Goal: Information Seeking & Learning: Learn about a topic

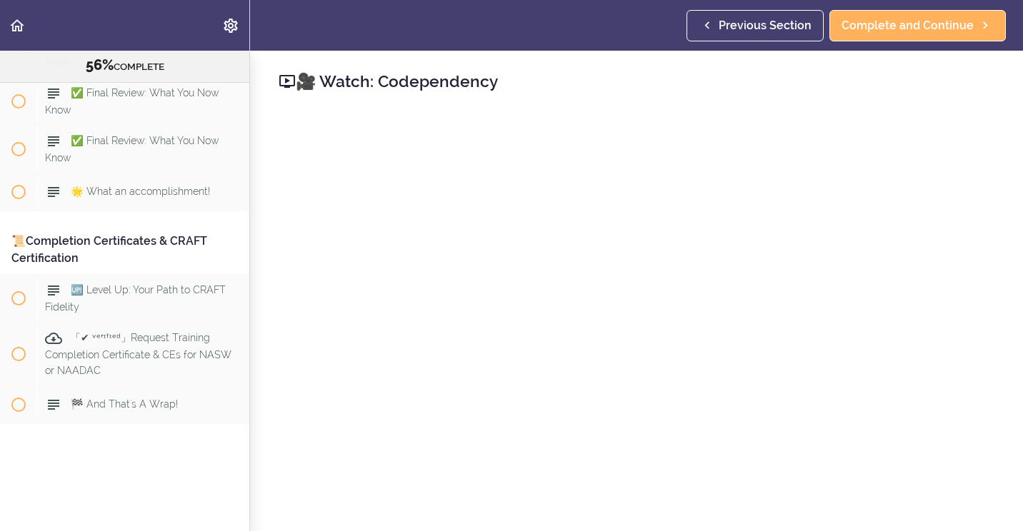
scroll to position [214, 0]
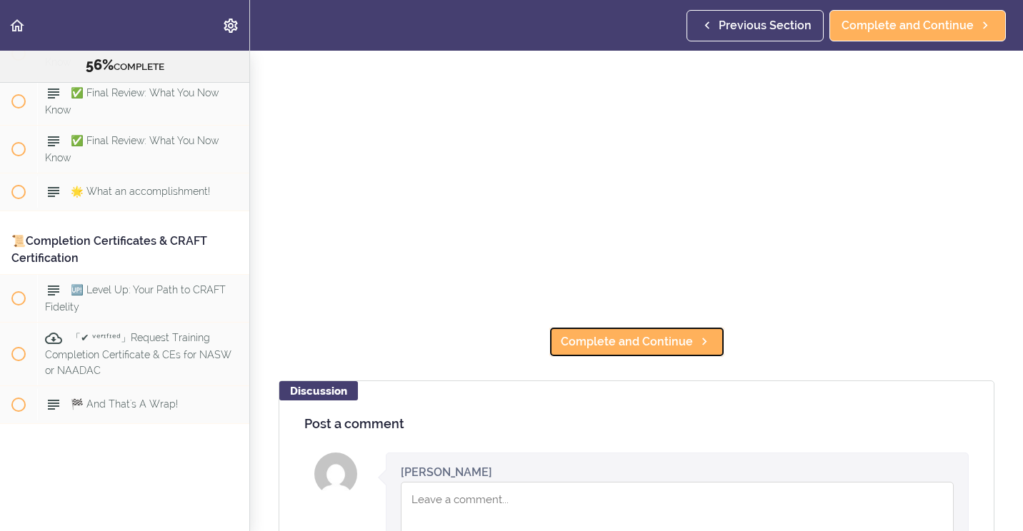
click at [633, 334] on span "Complete and Continue" at bounding box center [627, 342] width 132 height 17
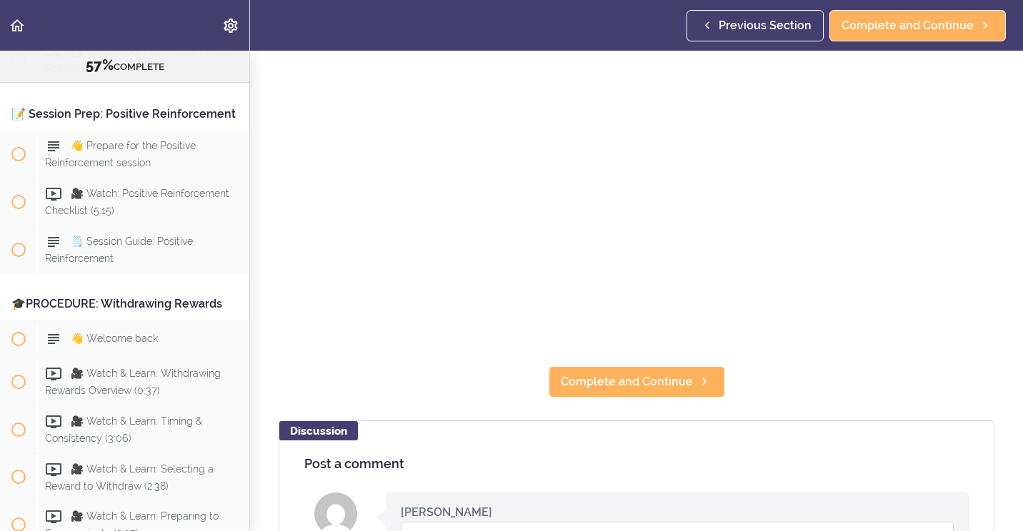
scroll to position [214, 0]
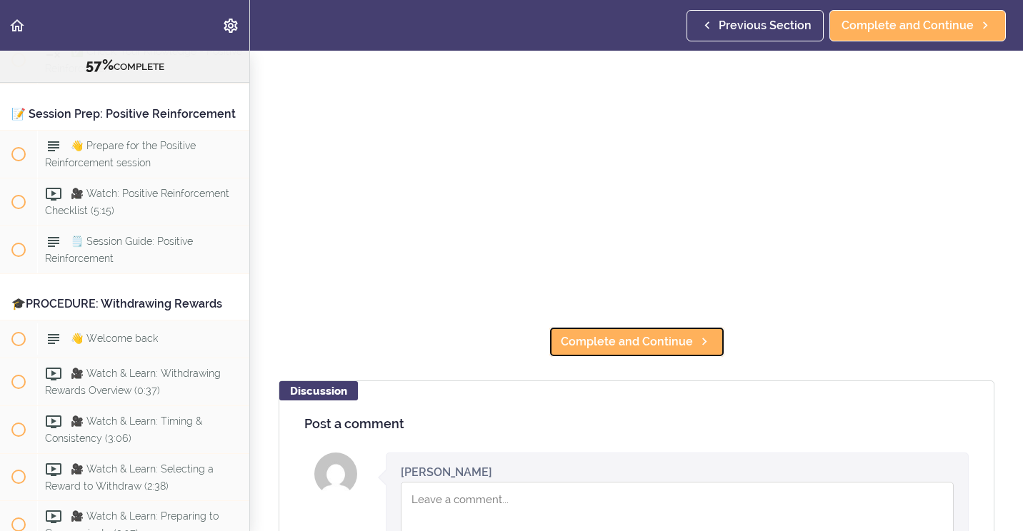
click at [626, 334] on span "Complete and Continue" at bounding box center [627, 342] width 132 height 17
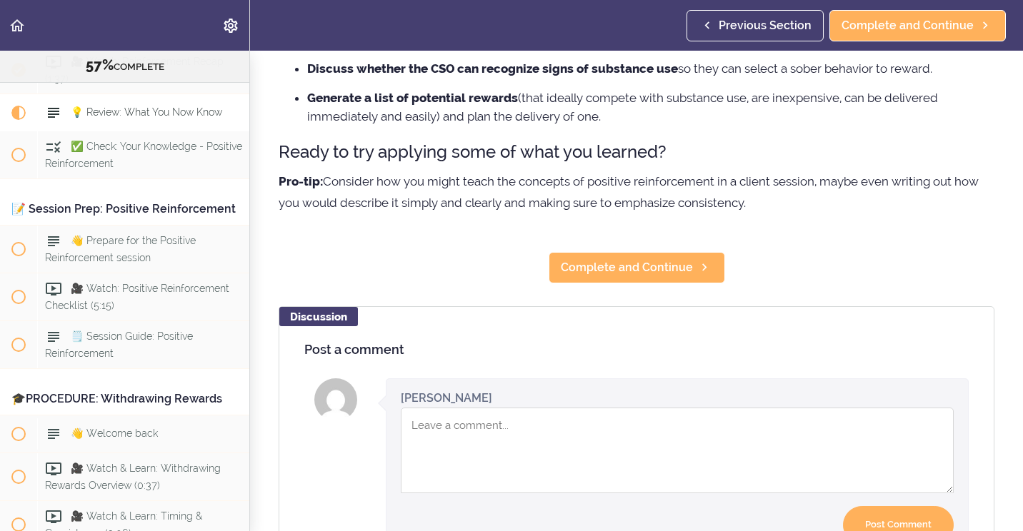
scroll to position [286, 0]
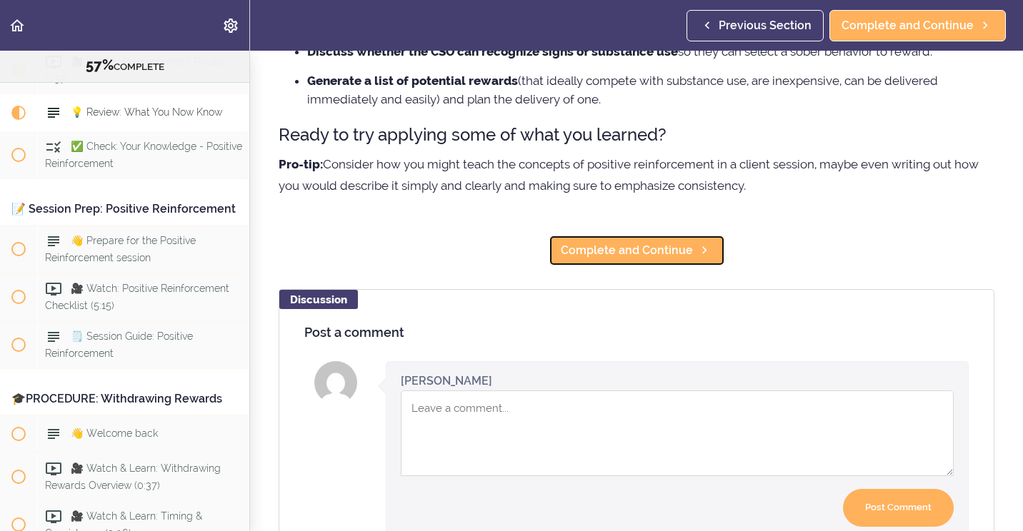
click at [618, 255] on span "Complete and Continue" at bounding box center [627, 250] width 132 height 17
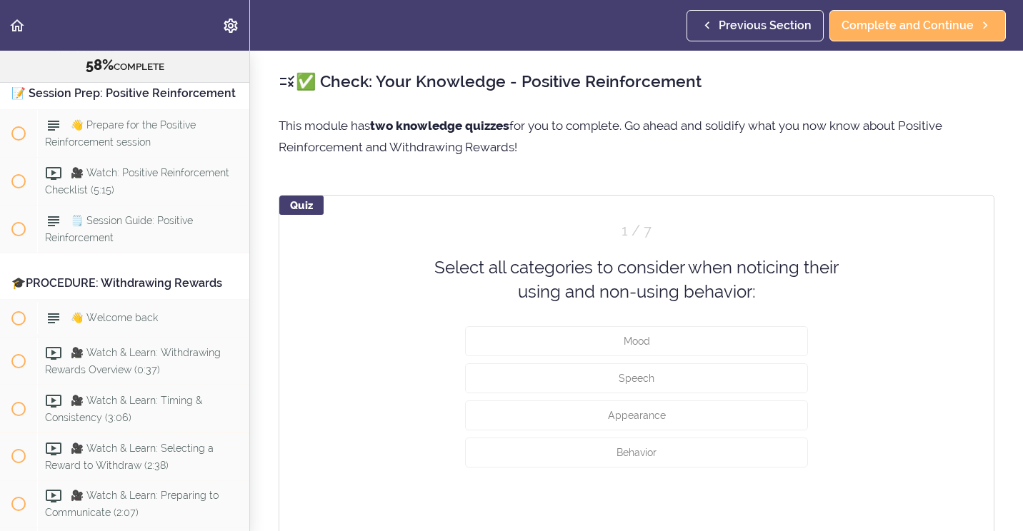
scroll to position [5671, 0]
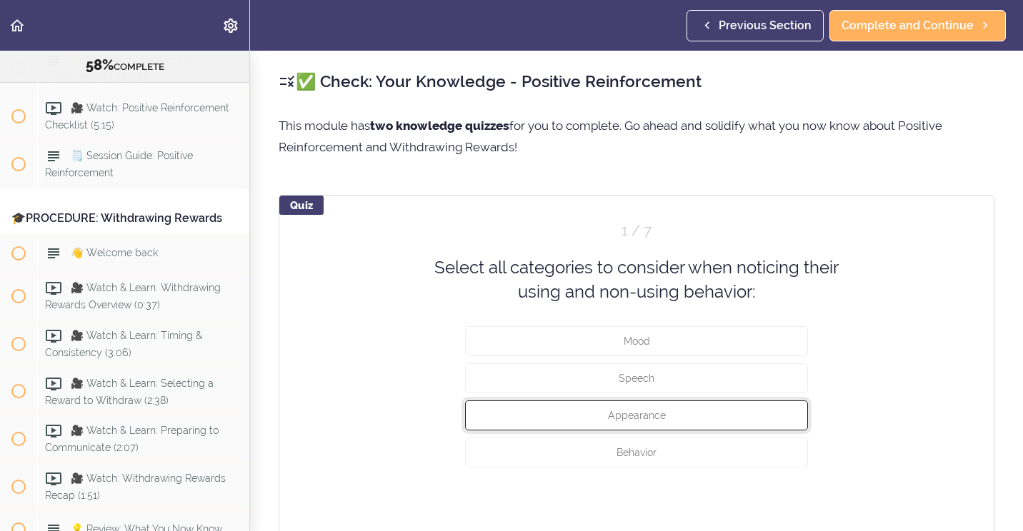
drag, startPoint x: 616, startPoint y: 418, endPoint x: 611, endPoint y: 434, distance: 17.2
click at [611, 434] on div "Appearance" at bounding box center [636, 418] width 343 height 37
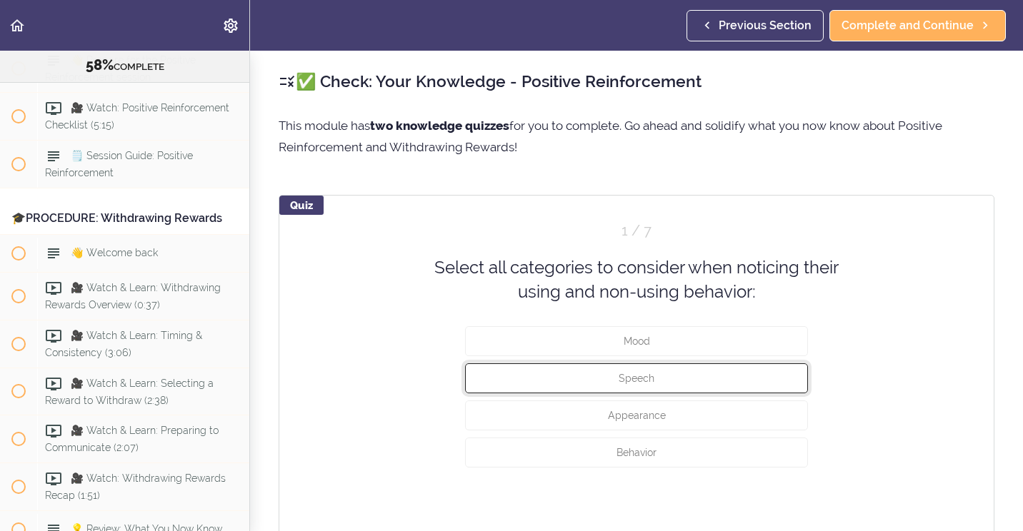
click at [602, 378] on button "Speech" at bounding box center [636, 378] width 343 height 30
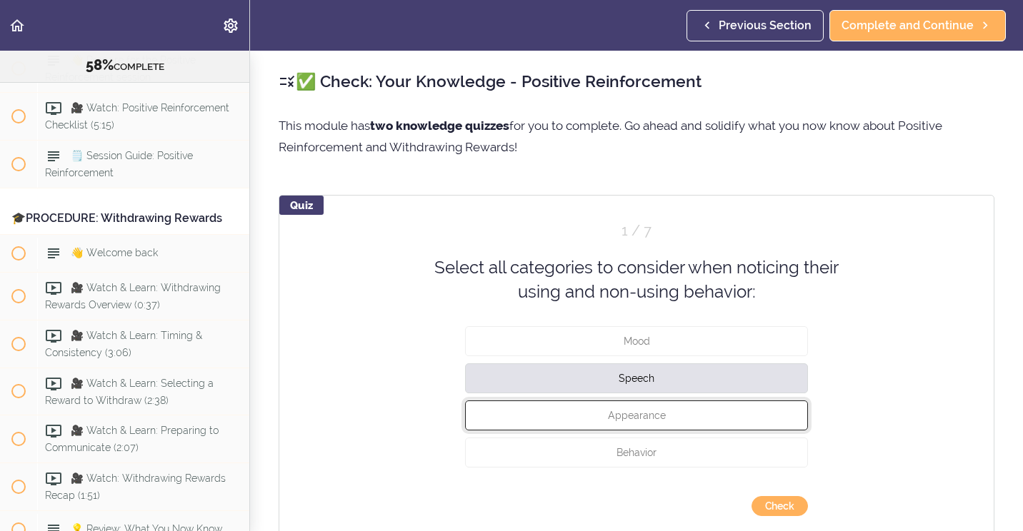
click at [601, 424] on button "Appearance" at bounding box center [636, 415] width 343 height 30
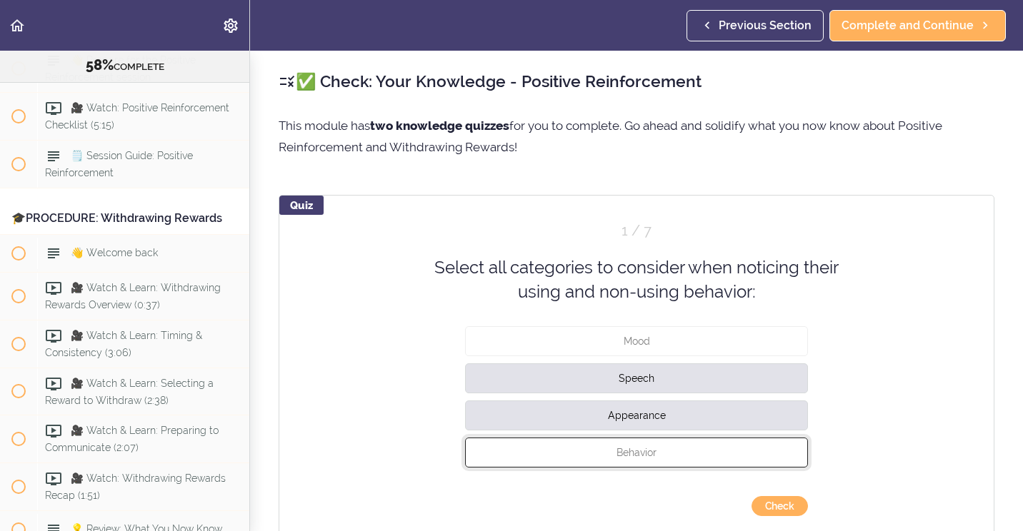
click at [606, 443] on button "Behavior" at bounding box center [636, 452] width 343 height 30
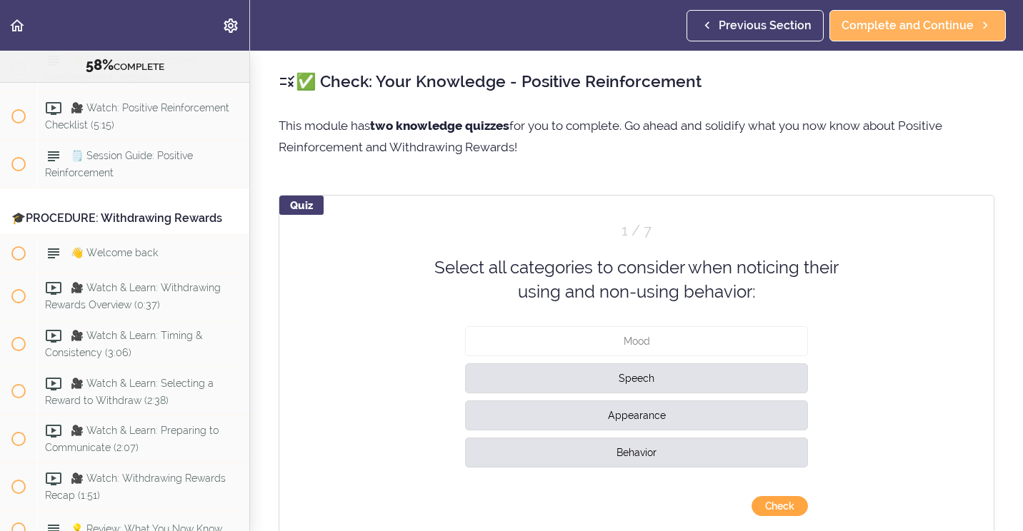
click at [764, 503] on button "Check" at bounding box center [779, 506] width 56 height 20
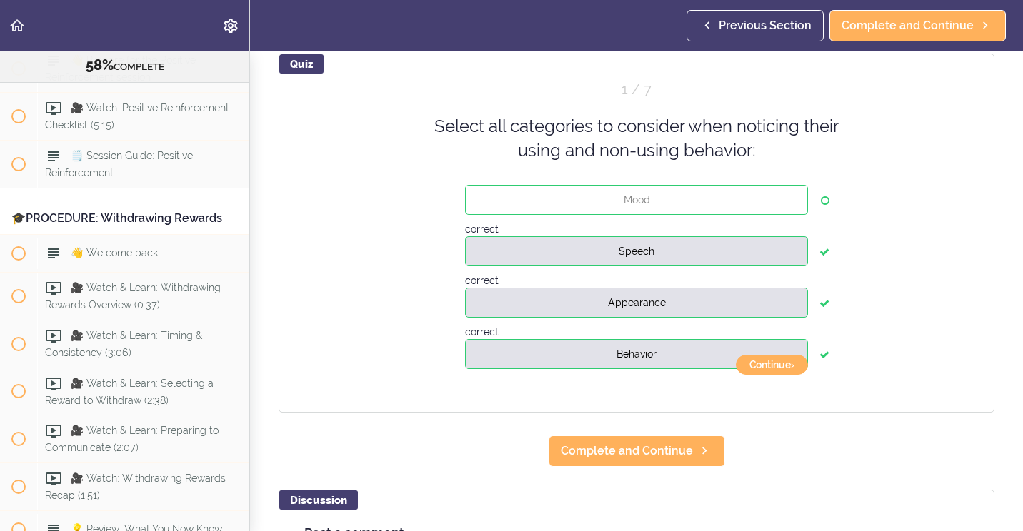
scroll to position [143, 0]
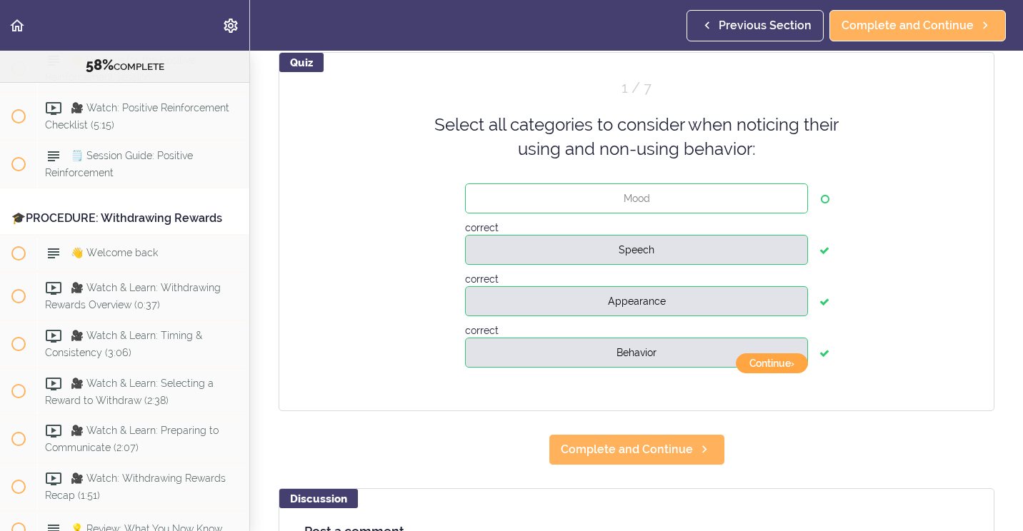
click at [756, 367] on button "Continue ›" at bounding box center [772, 364] width 72 height 20
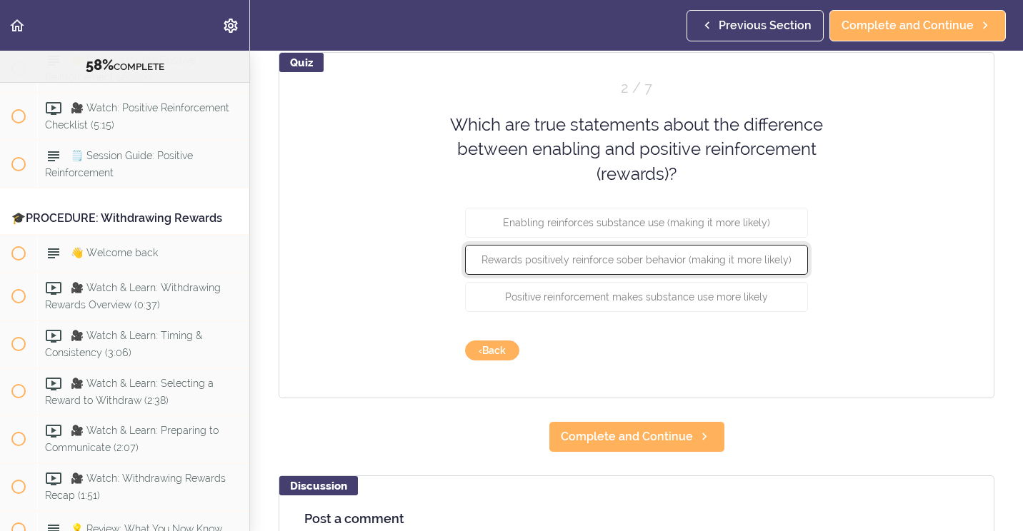
click at [475, 266] on button "Rewards positively reinforce sober behavior (making it more likely)" at bounding box center [636, 260] width 343 height 30
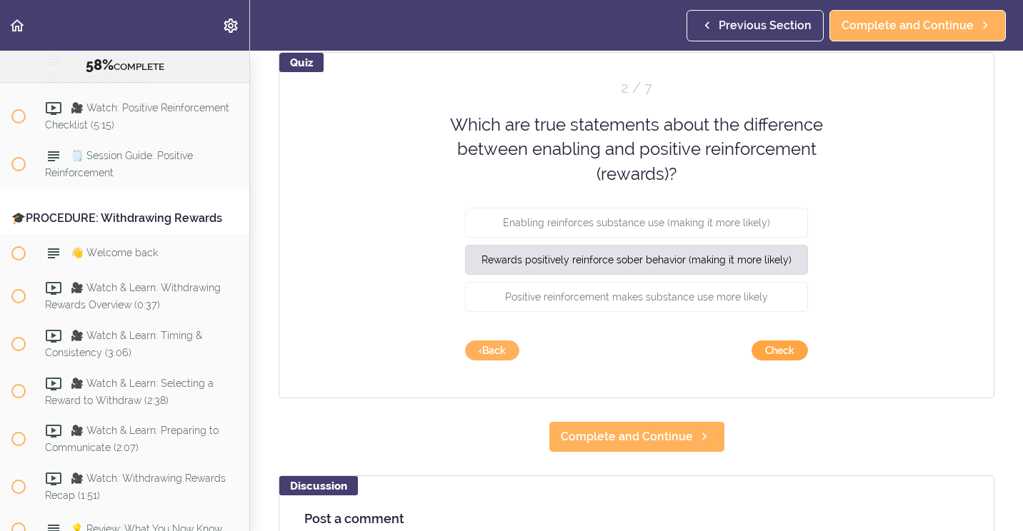
click at [788, 351] on button "Check" at bounding box center [779, 351] width 56 height 20
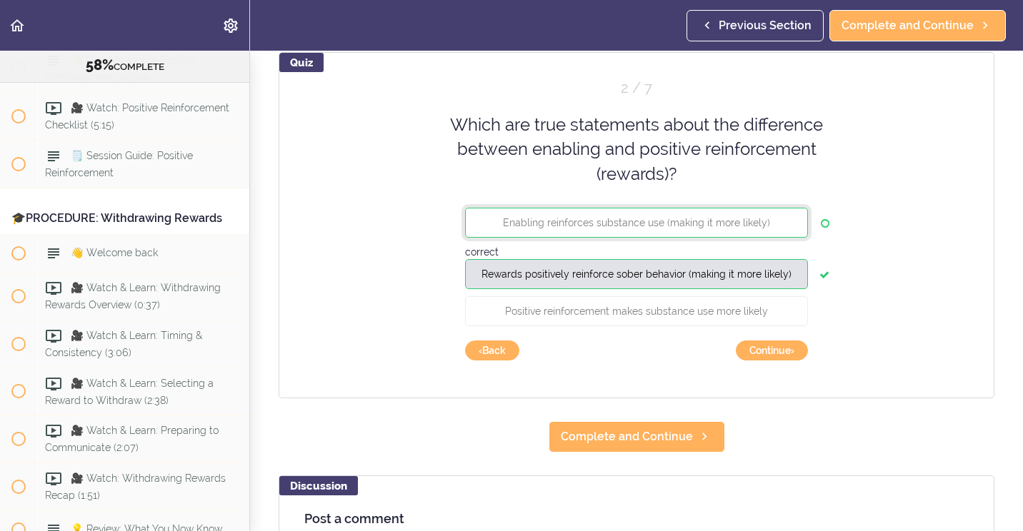
click at [601, 218] on span "Enabling reinforces substance use (making it more likely)" at bounding box center [636, 222] width 267 height 11
click at [600, 221] on span "Enabling reinforces substance use (making it more likely)" at bounding box center [636, 222] width 267 height 11
click at [762, 359] on button "Continue ›" at bounding box center [772, 351] width 72 height 20
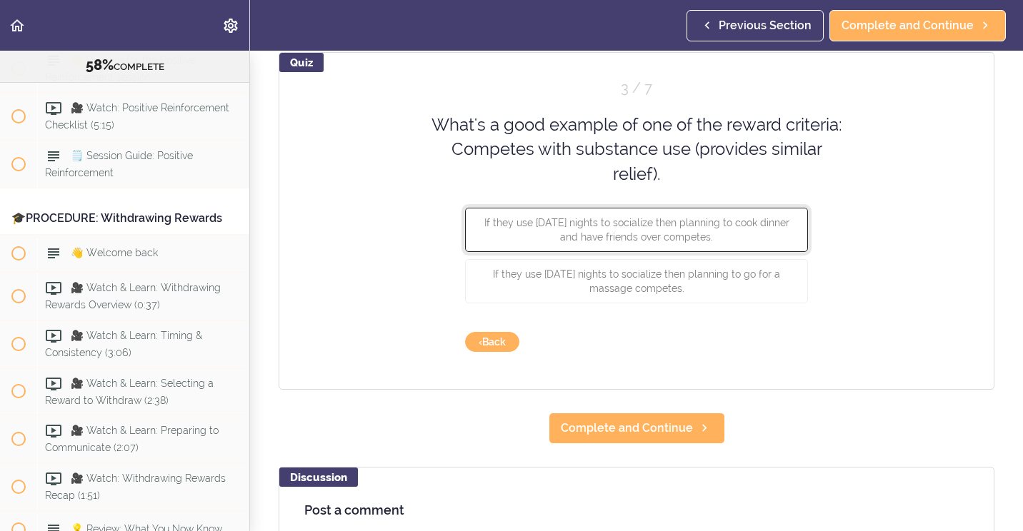
click at [537, 249] on button "If they use [DATE] nights to socialize then planning to cook dinner and have fr…" at bounding box center [636, 230] width 343 height 44
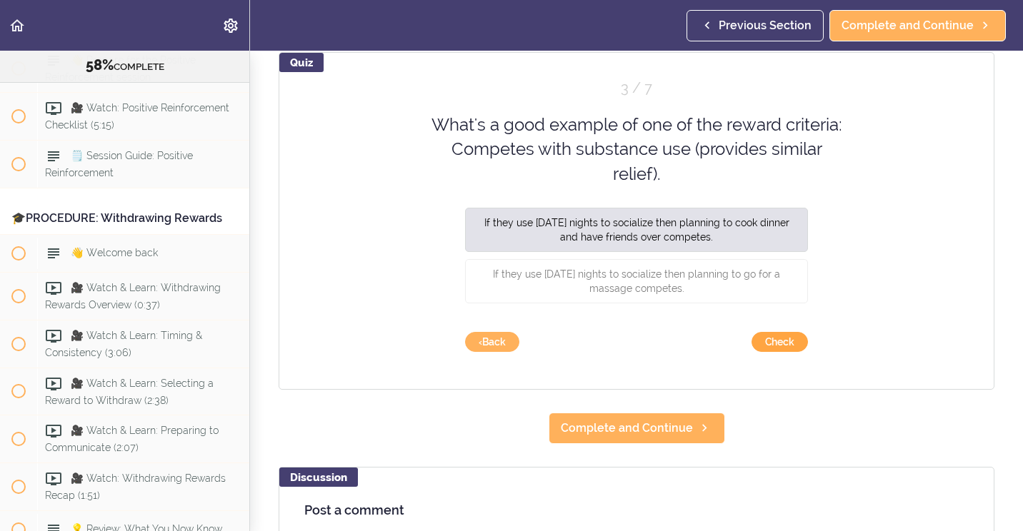
click at [768, 344] on button "Check" at bounding box center [779, 342] width 56 height 20
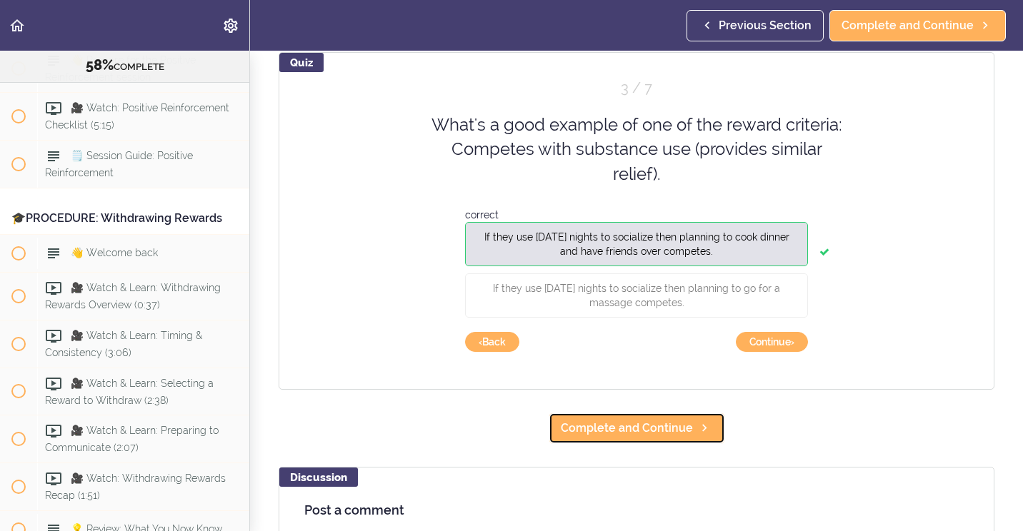
click at [653, 424] on span "Complete and Continue" at bounding box center [627, 428] width 132 height 17
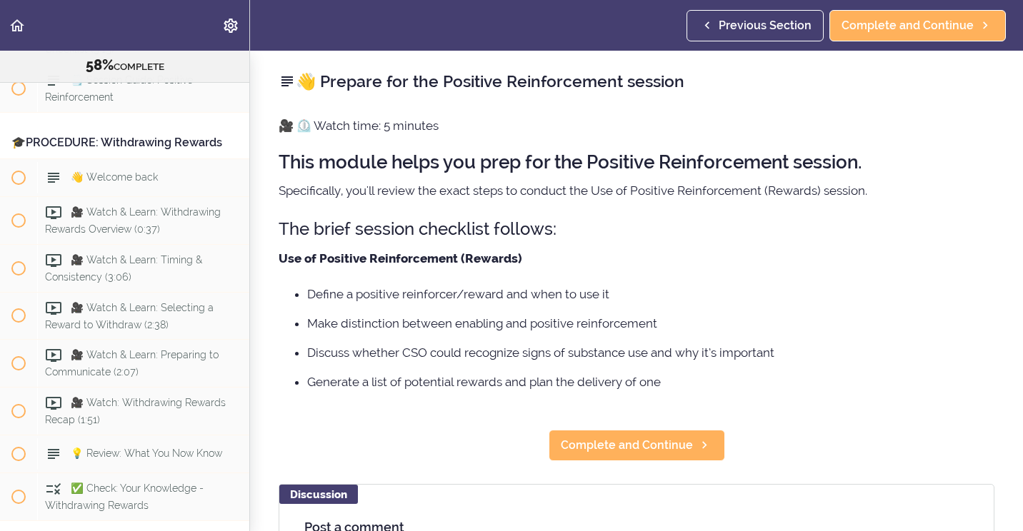
scroll to position [5782, 0]
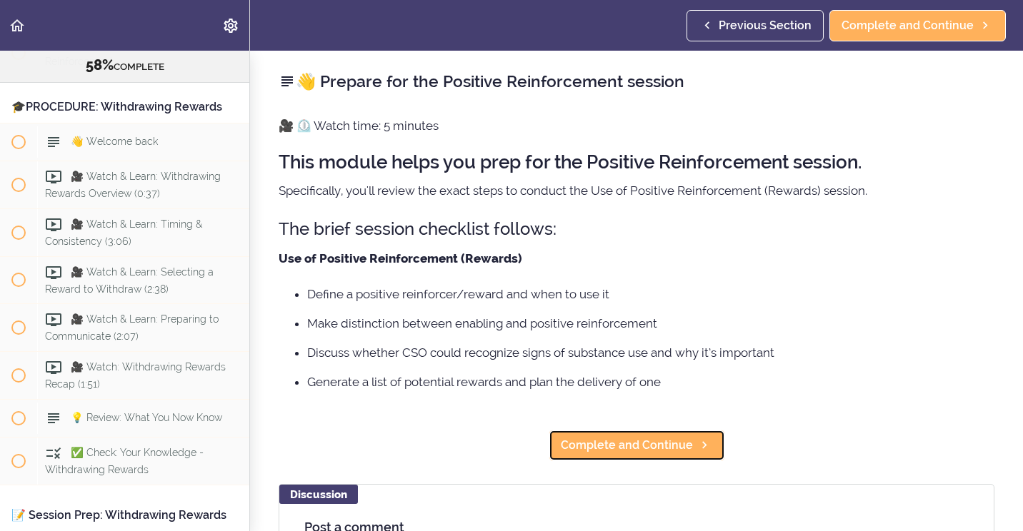
click at [628, 442] on span "Complete and Continue" at bounding box center [627, 445] width 132 height 17
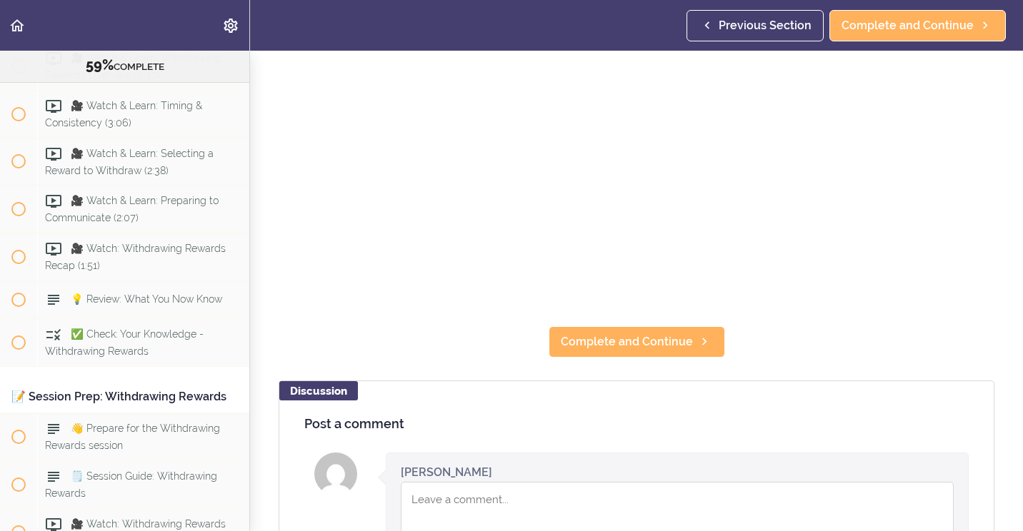
scroll to position [143, 0]
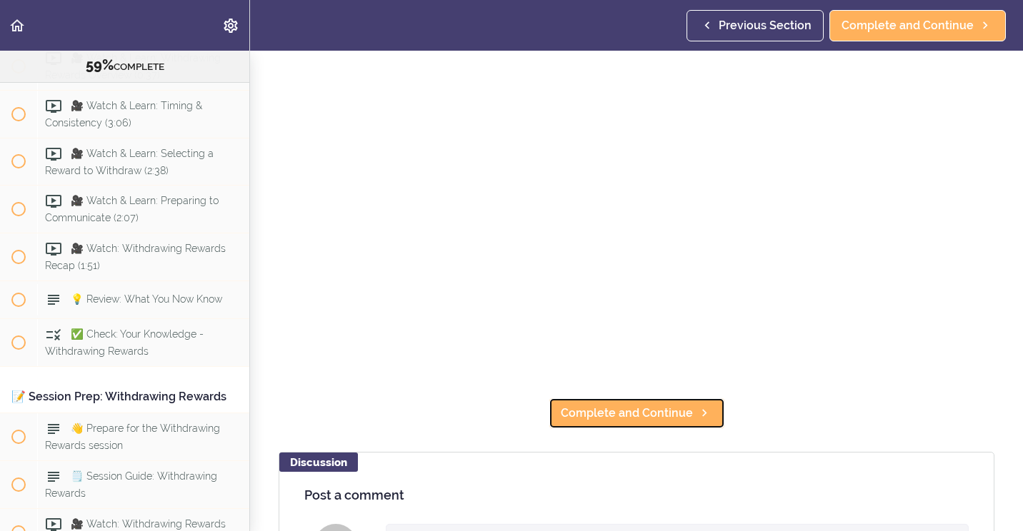
click at [656, 405] on span "Complete and Continue" at bounding box center [627, 413] width 132 height 17
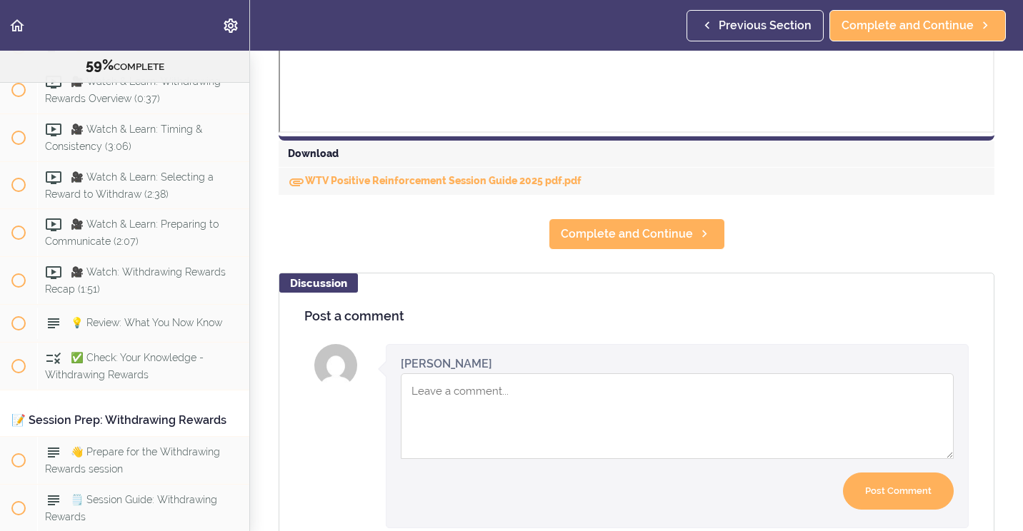
scroll to position [714, 0]
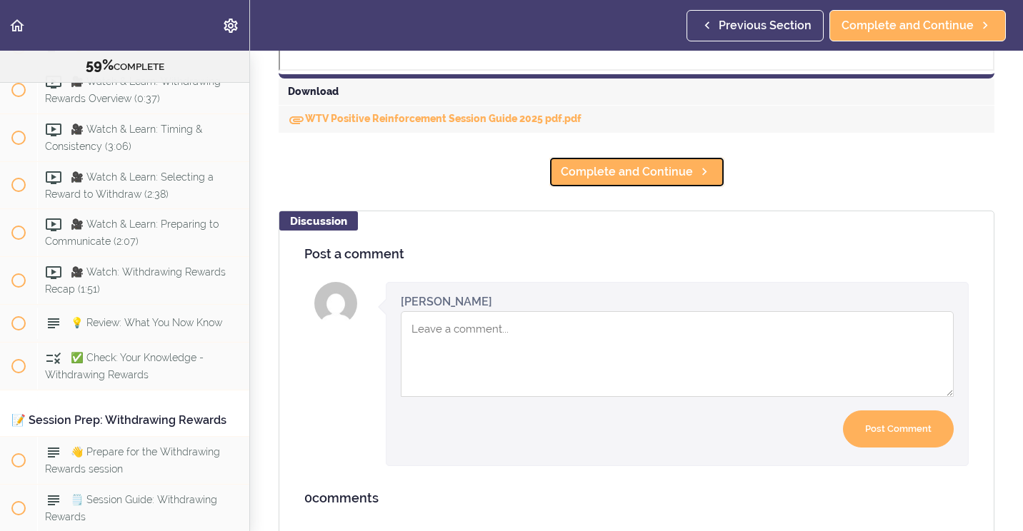
click at [583, 177] on span "Complete and Continue" at bounding box center [627, 172] width 132 height 17
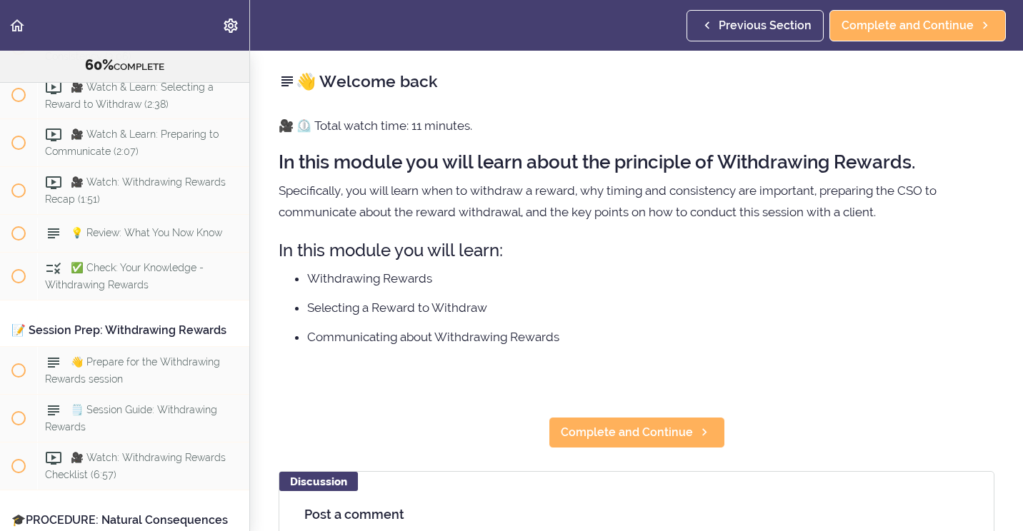
scroll to position [5971, 0]
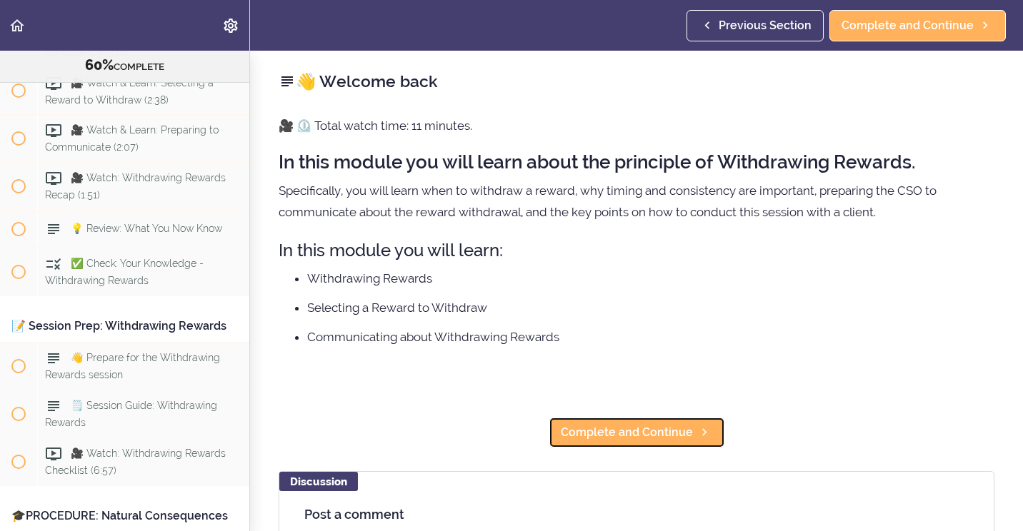
click at [646, 436] on span "Complete and Continue" at bounding box center [627, 432] width 132 height 17
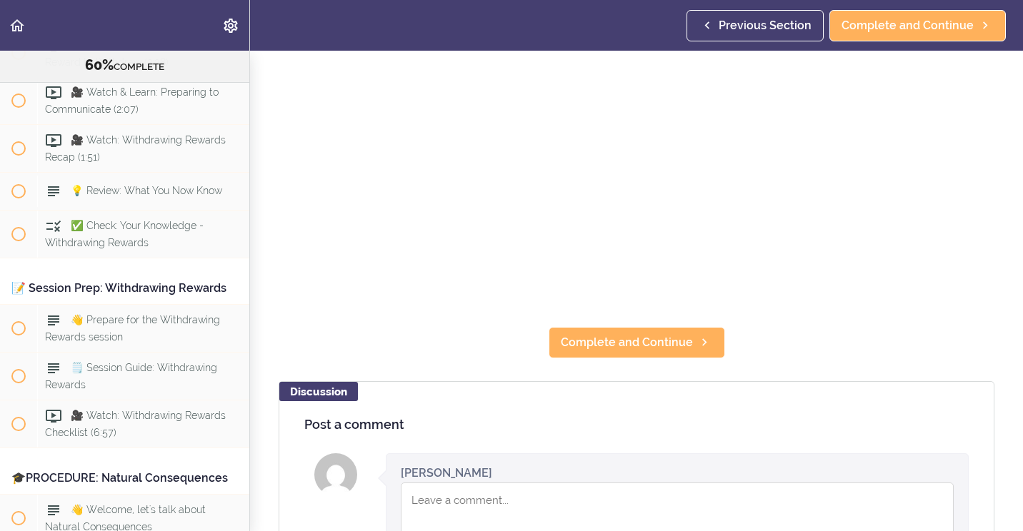
scroll to position [214, 0]
click at [619, 334] on span "Complete and Continue" at bounding box center [627, 342] width 132 height 17
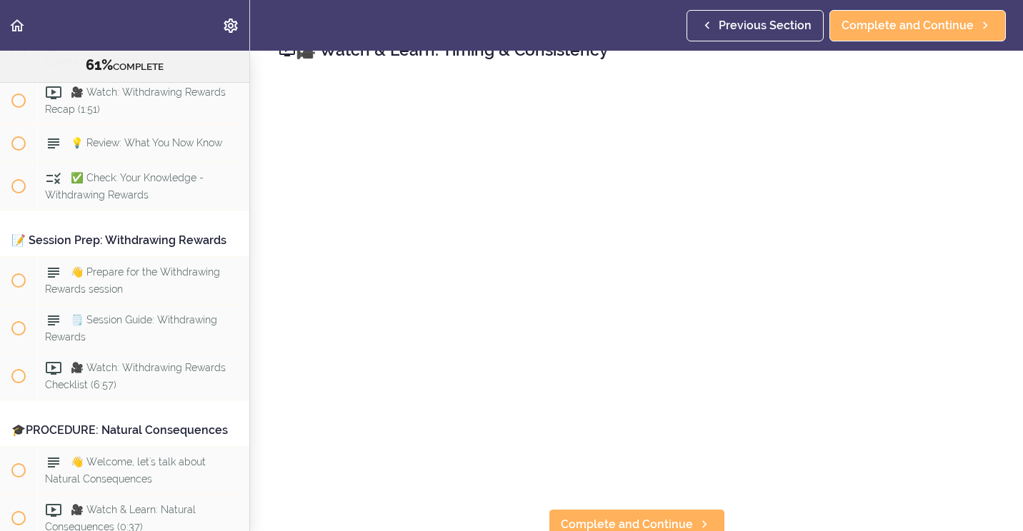
scroll to position [45, 0]
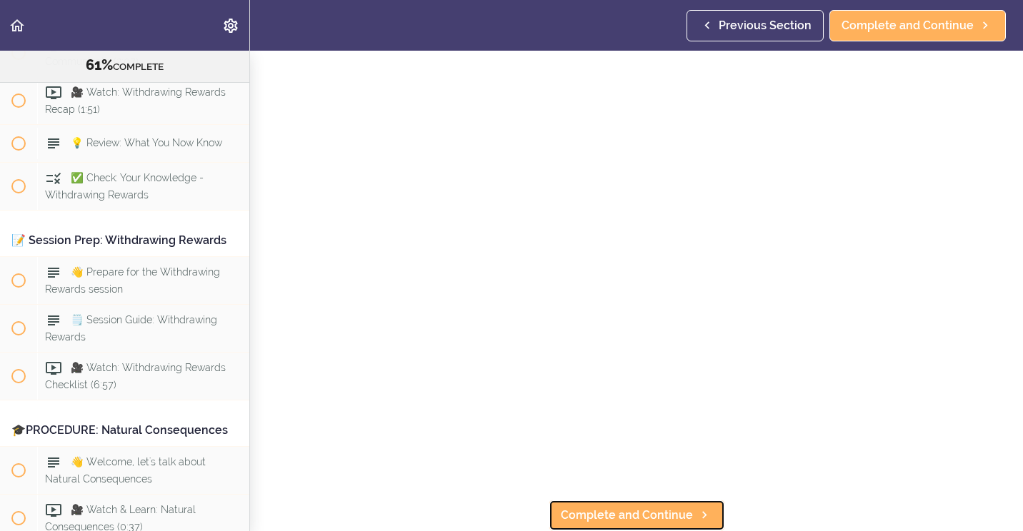
click at [658, 507] on span "Complete and Continue" at bounding box center [627, 515] width 132 height 17
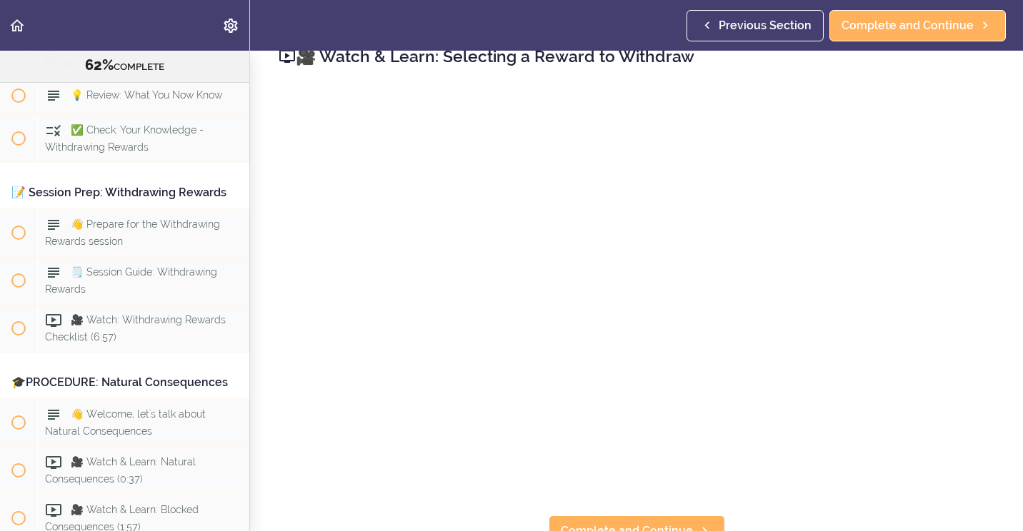
scroll to position [45, 0]
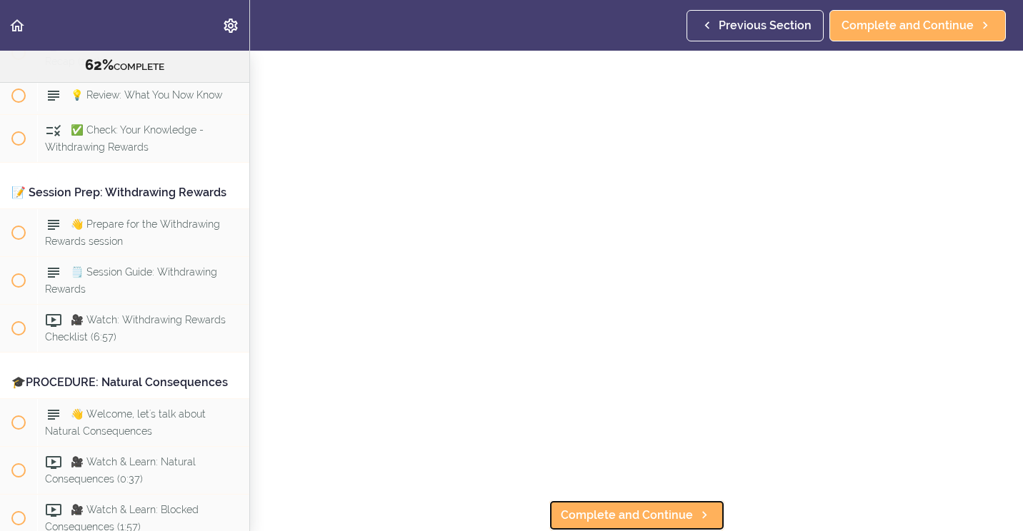
click at [651, 507] on span "Complete and Continue" at bounding box center [627, 515] width 132 height 17
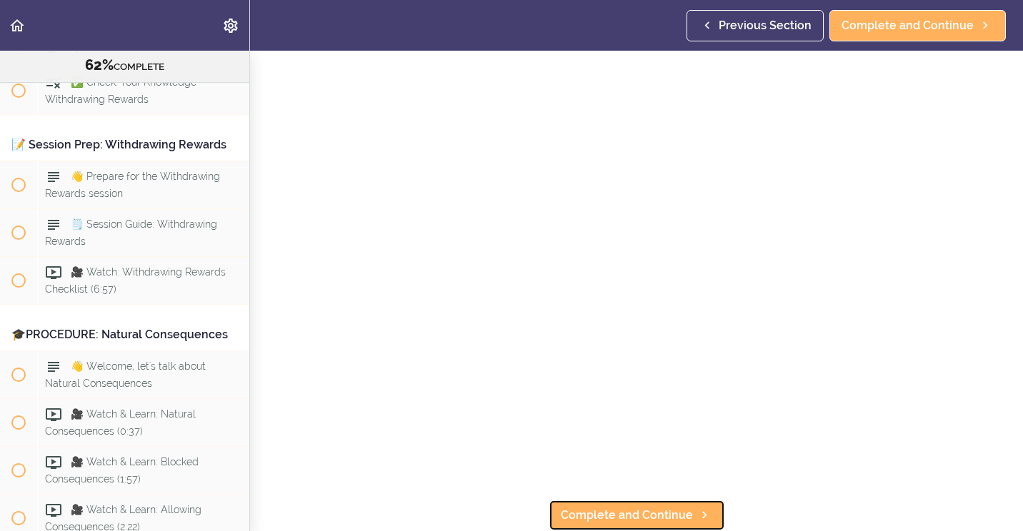
click at [643, 507] on span "Complete and Continue" at bounding box center [627, 515] width 132 height 17
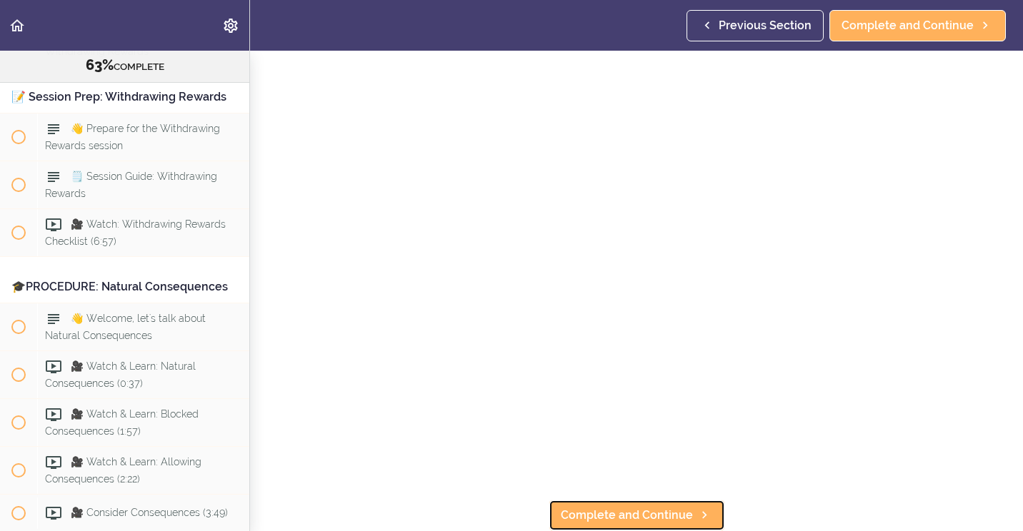
click at [623, 507] on span "Complete and Continue" at bounding box center [627, 515] width 132 height 17
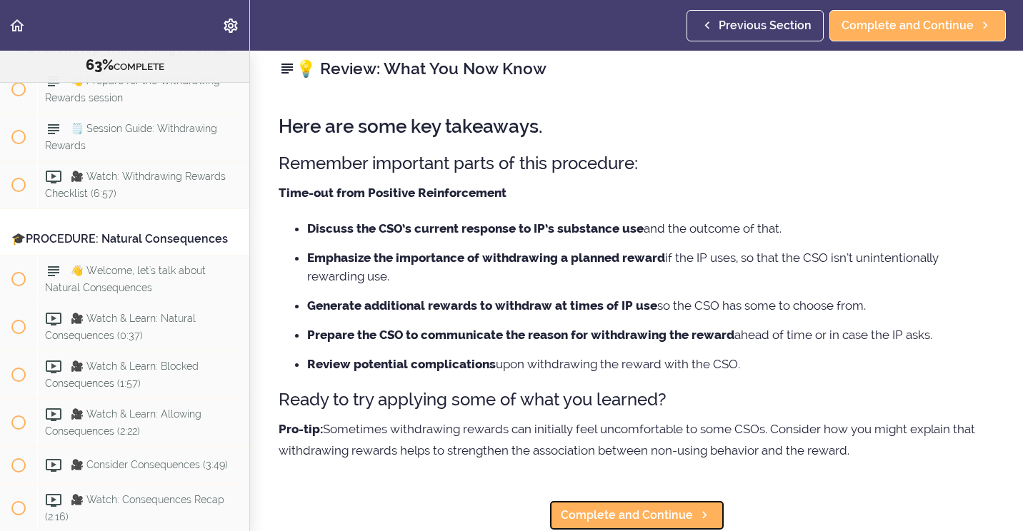
click at [618, 507] on span "Complete and Continue" at bounding box center [627, 515] width 132 height 17
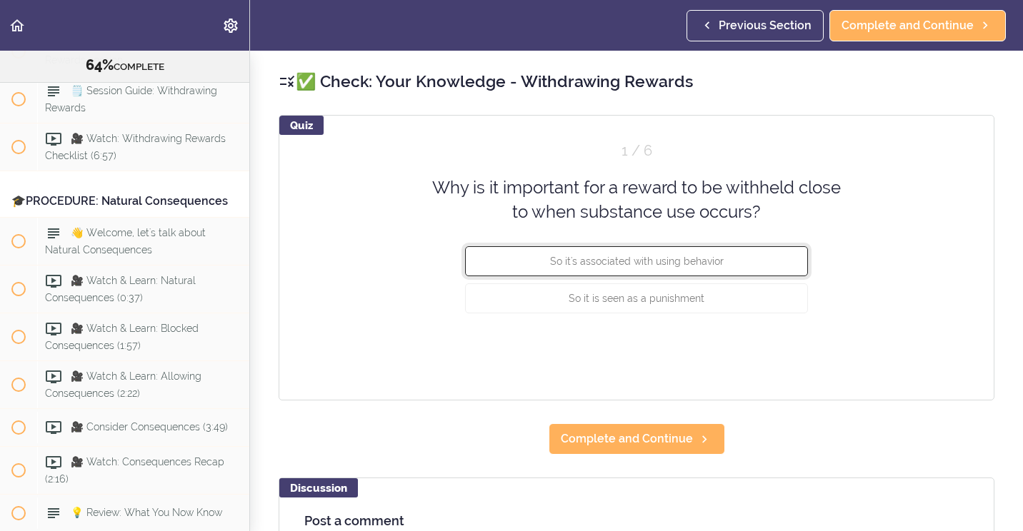
click at [489, 264] on button "So it's associated with using behavior" at bounding box center [636, 261] width 343 height 30
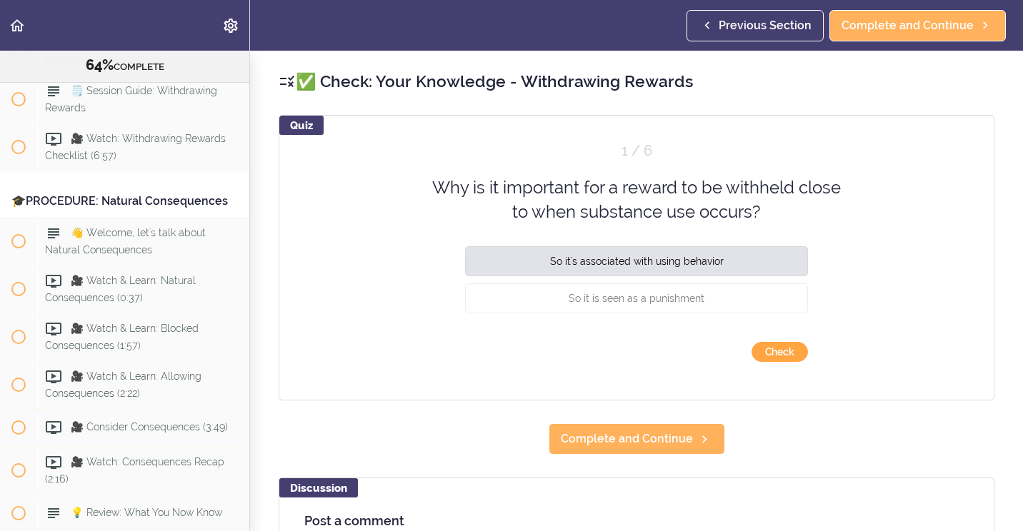
click at [754, 353] on button "Check" at bounding box center [779, 352] width 56 height 20
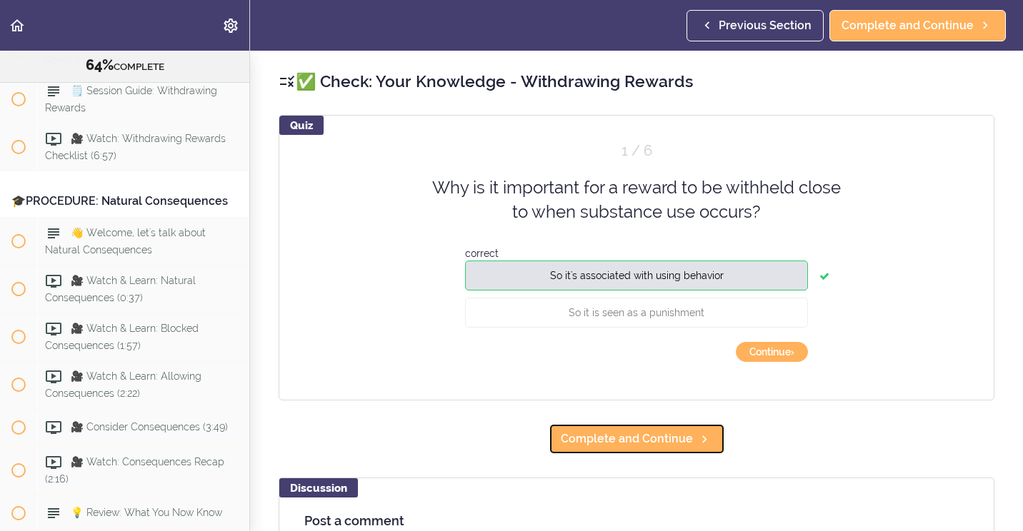
click at [673, 433] on span "Complete and Continue" at bounding box center [627, 439] width 132 height 17
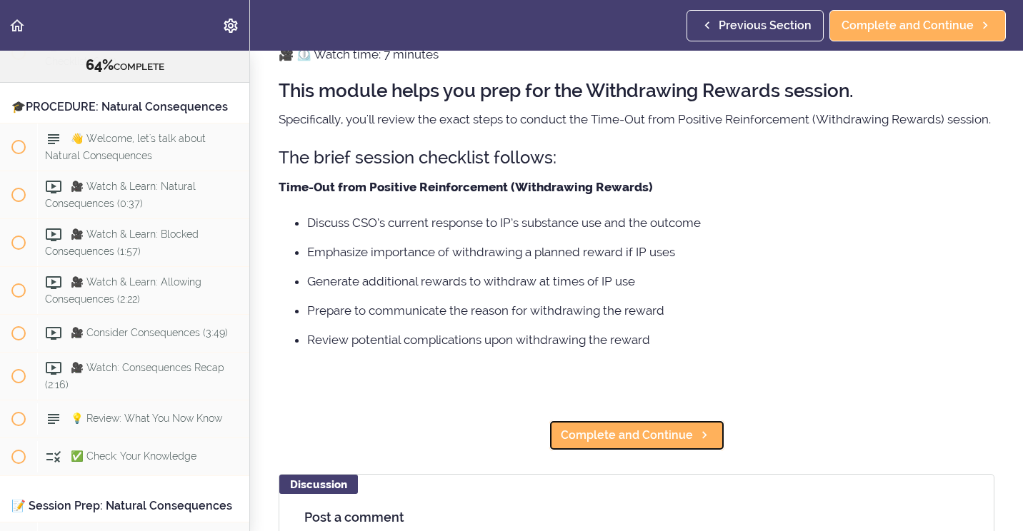
click at [631, 444] on span "Complete and Continue" at bounding box center [627, 435] width 132 height 17
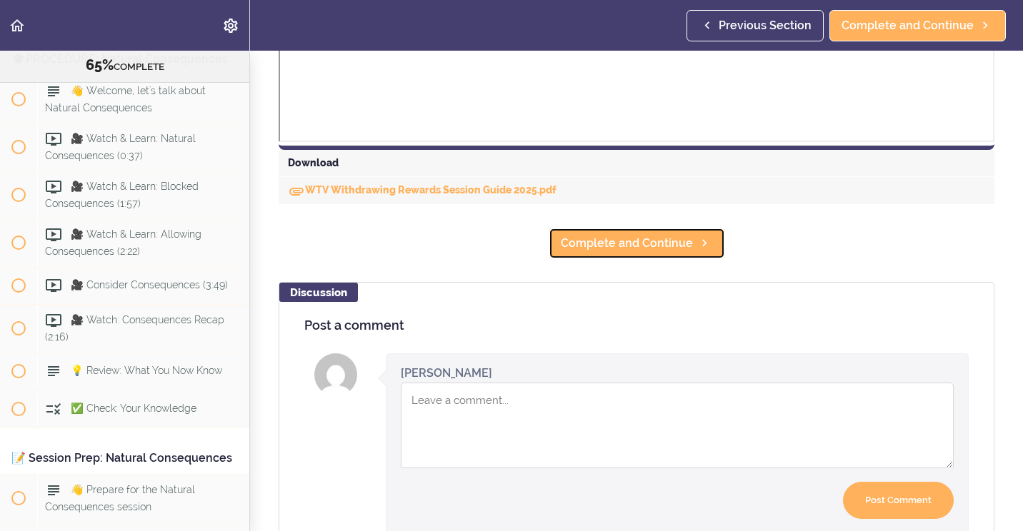
click at [609, 250] on span "Complete and Continue" at bounding box center [627, 243] width 132 height 17
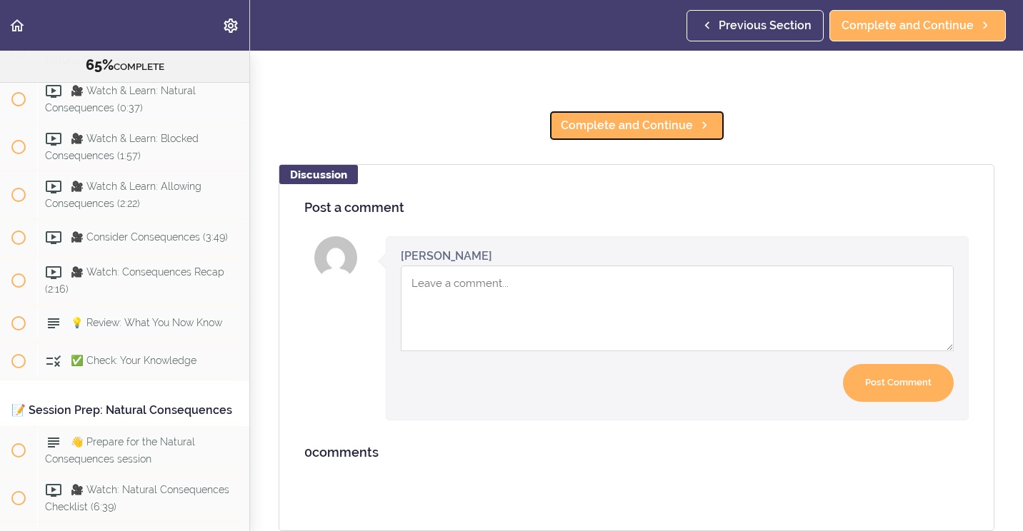
click at [606, 117] on span "Complete and Continue" at bounding box center [627, 125] width 132 height 17
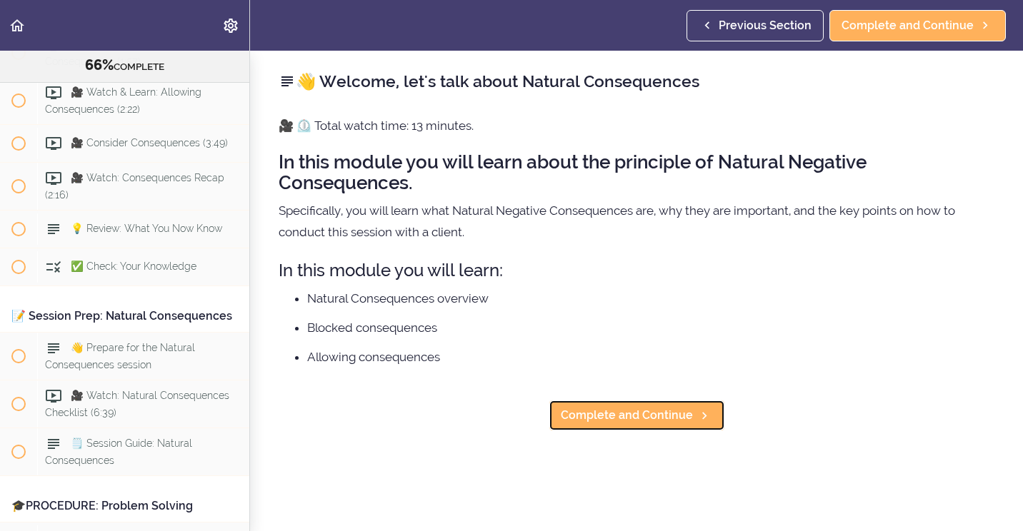
click at [616, 414] on span "Complete and Continue" at bounding box center [627, 415] width 132 height 17
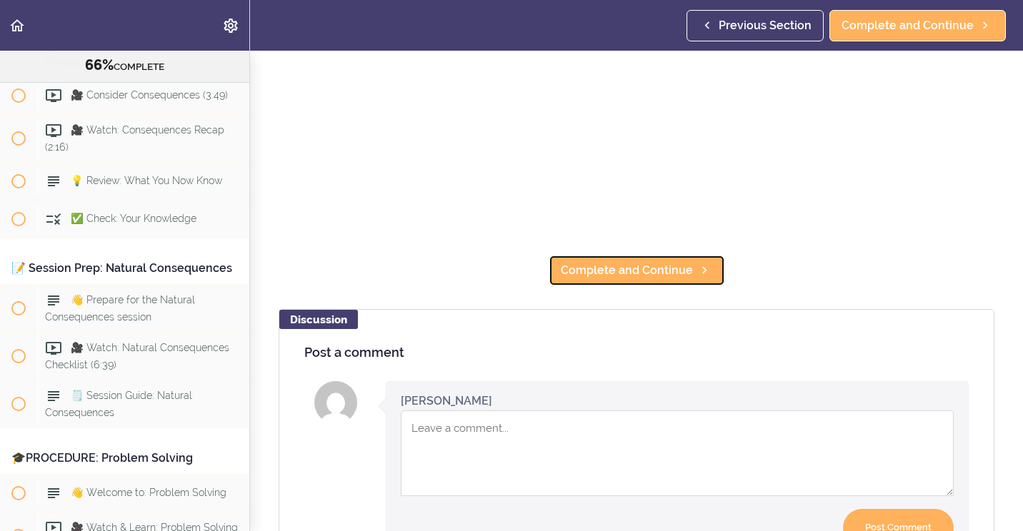
click at [601, 262] on span "Complete and Continue" at bounding box center [627, 270] width 132 height 17
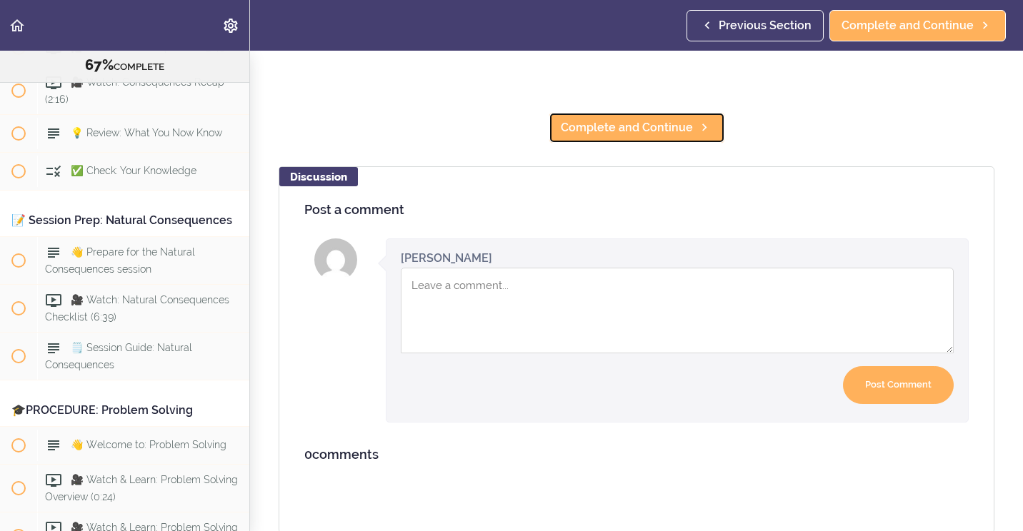
click at [578, 136] on link "Complete and Continue" at bounding box center [636, 127] width 176 height 31
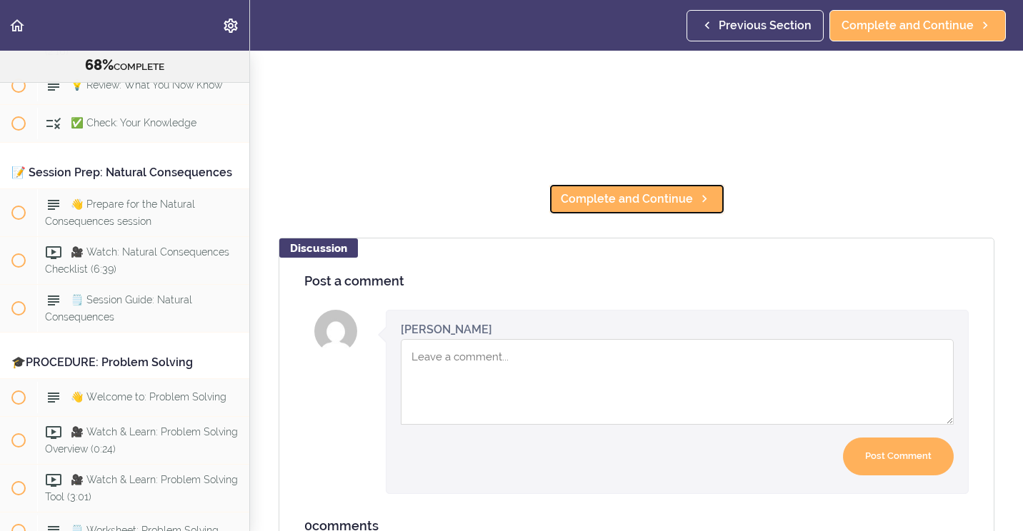
click at [571, 201] on span "Complete and Continue" at bounding box center [627, 199] width 132 height 17
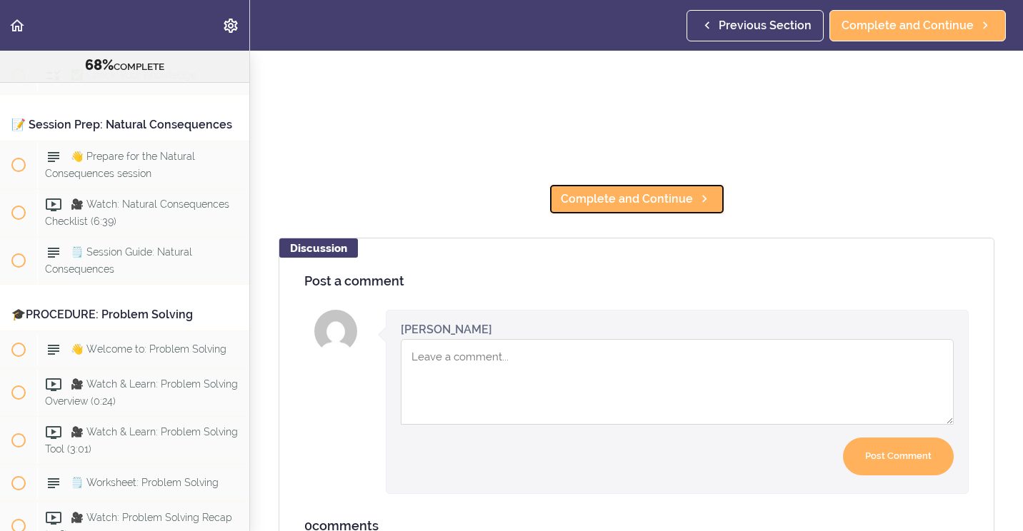
click at [578, 204] on link "Complete and Continue" at bounding box center [636, 199] width 176 height 31
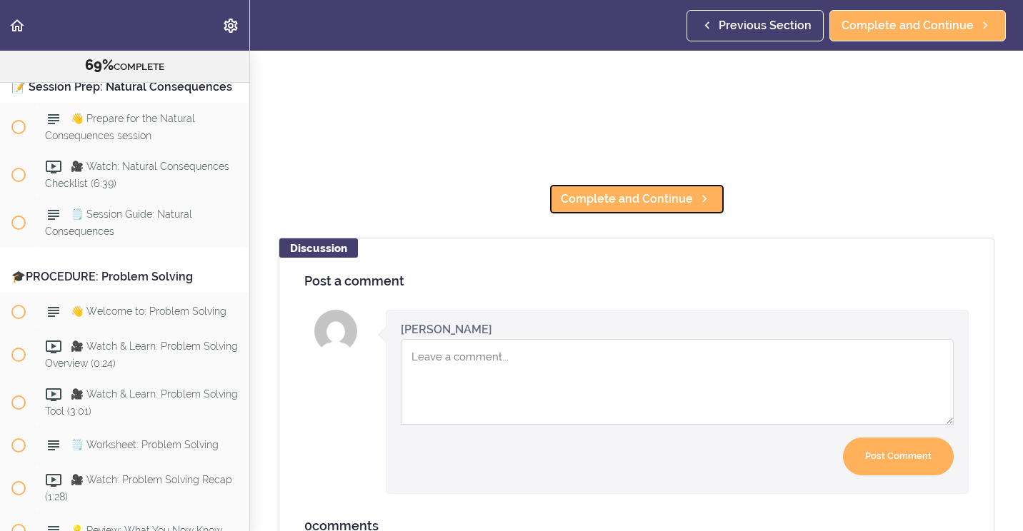
click at [571, 201] on span "Complete and Continue" at bounding box center [627, 199] width 132 height 17
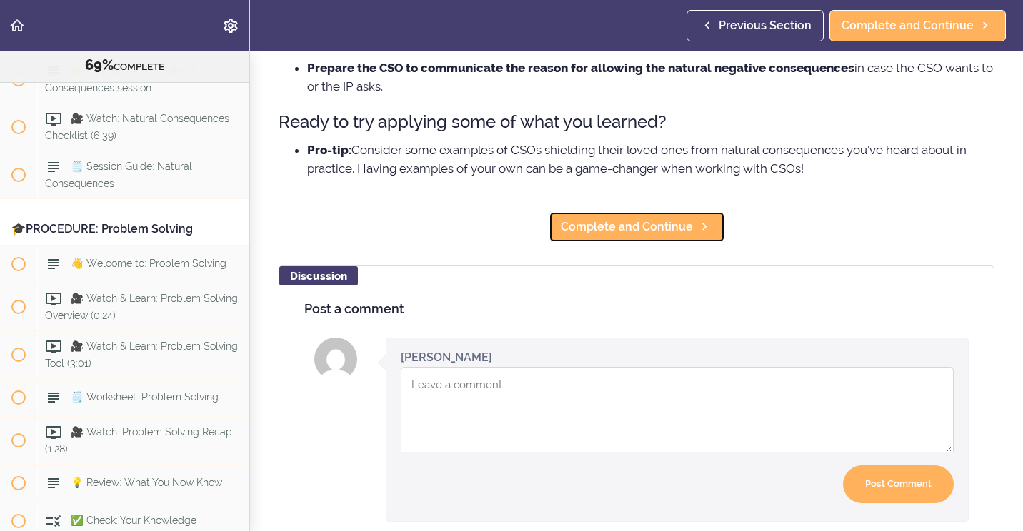
click at [584, 236] on span "Complete and Continue" at bounding box center [627, 227] width 132 height 17
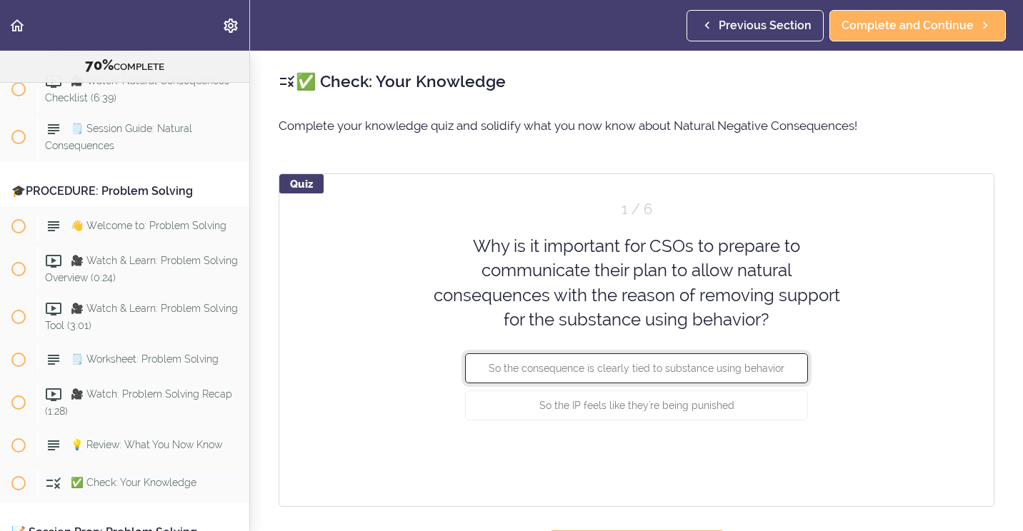
click at [522, 364] on span "So the consequence is clearly tied to substance using behavior" at bounding box center [637, 368] width 296 height 11
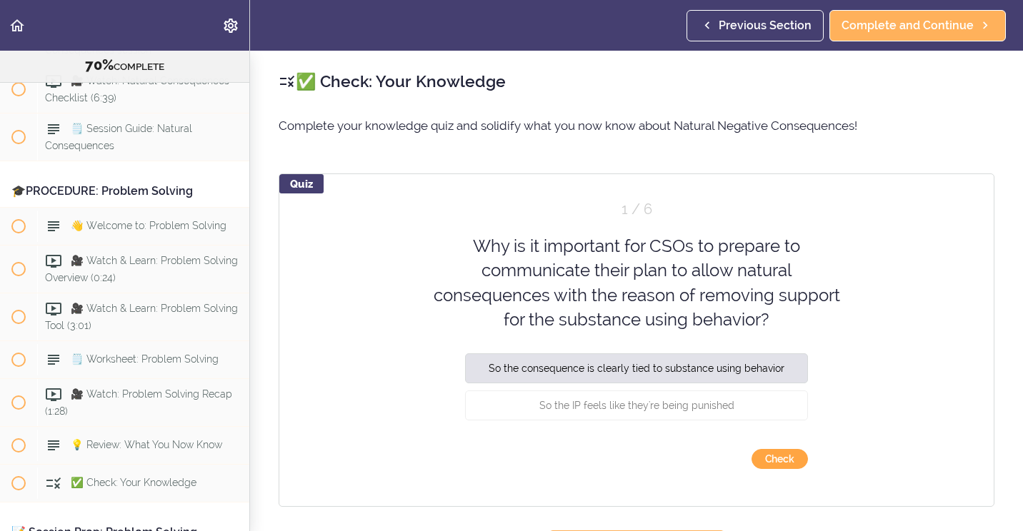
click at [769, 459] on button "Check" at bounding box center [779, 459] width 56 height 20
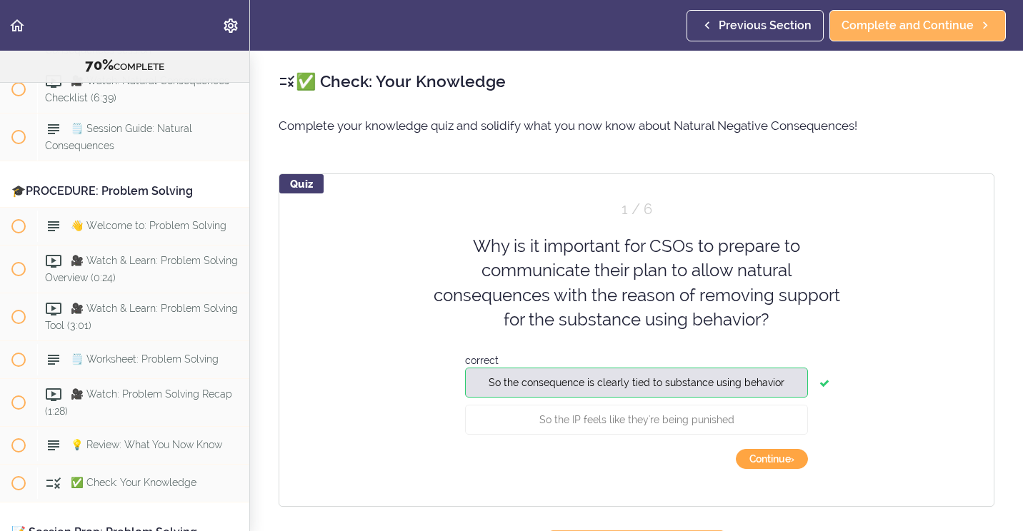
click at [770, 459] on button "Continue ›" at bounding box center [772, 459] width 72 height 20
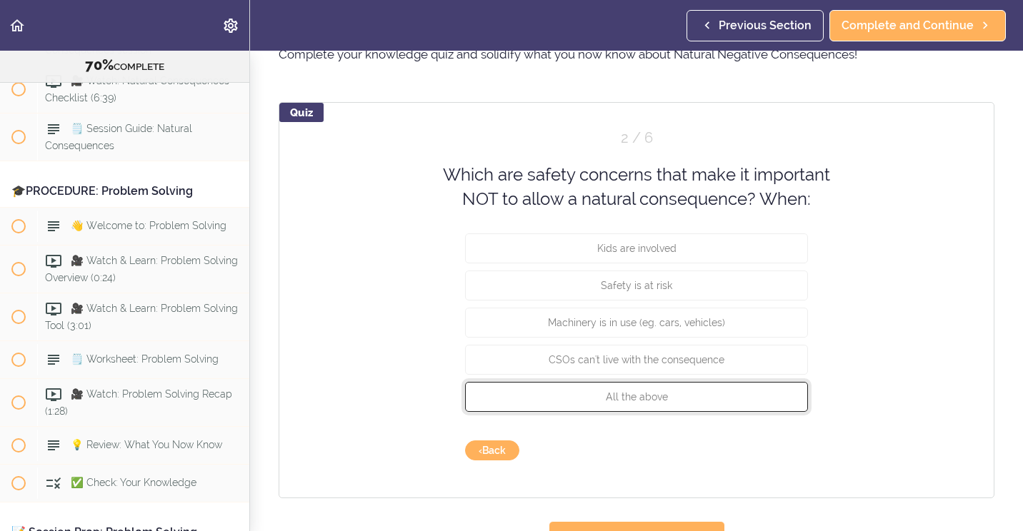
click at [668, 396] on button "All the above" at bounding box center [636, 396] width 343 height 30
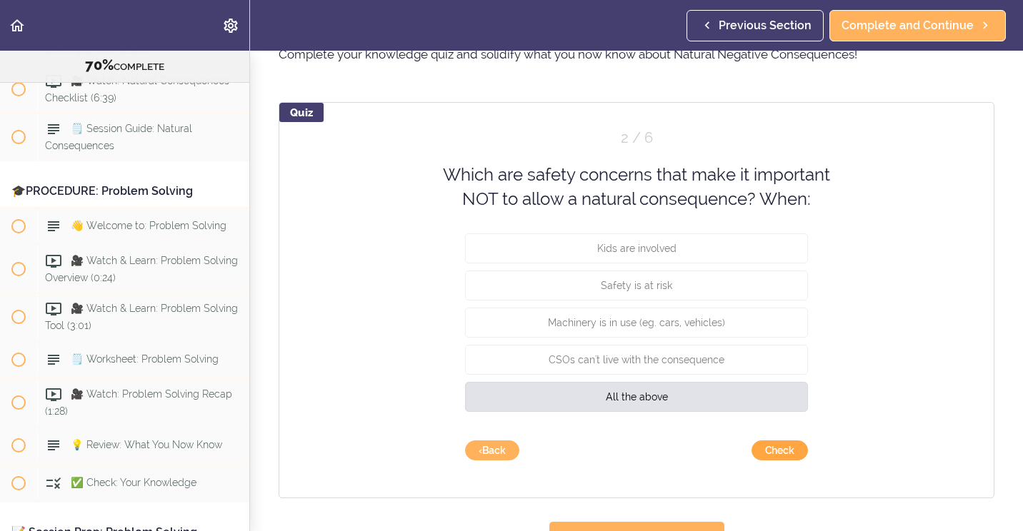
click at [751, 449] on button "Check" at bounding box center [779, 451] width 56 height 20
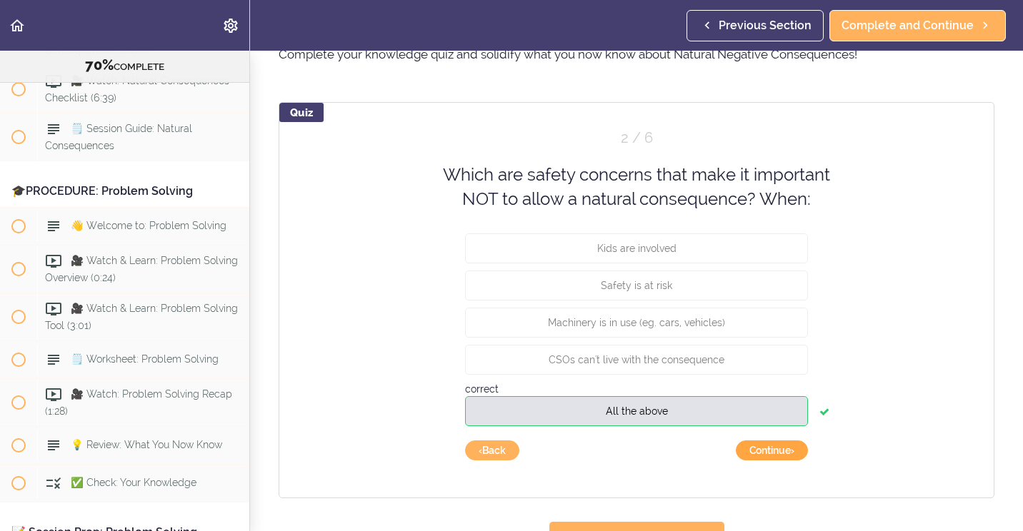
click at [749, 450] on button "Continue ›" at bounding box center [772, 451] width 72 height 20
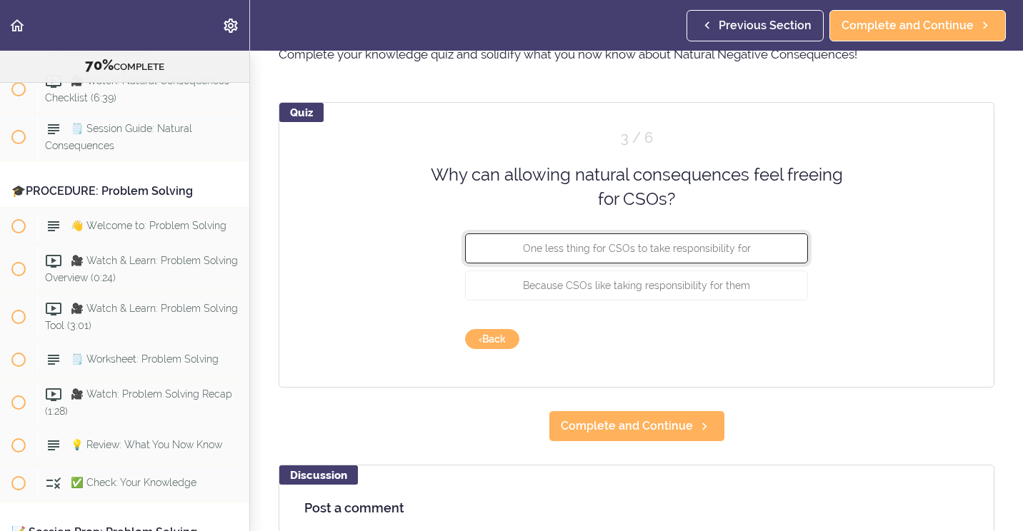
click at [647, 255] on button "One less thing for CSOs to take responsibility for" at bounding box center [636, 248] width 343 height 30
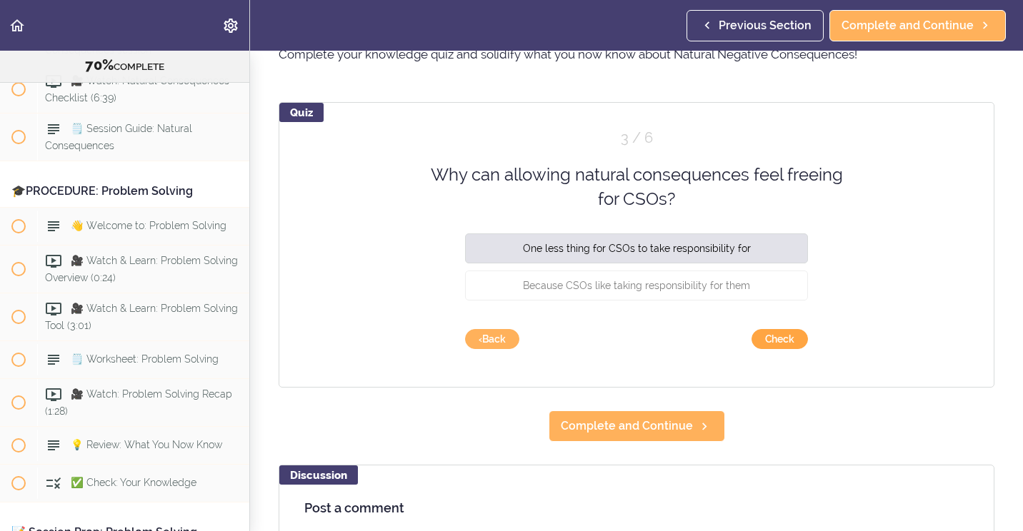
click at [766, 341] on button "Check" at bounding box center [779, 339] width 56 height 20
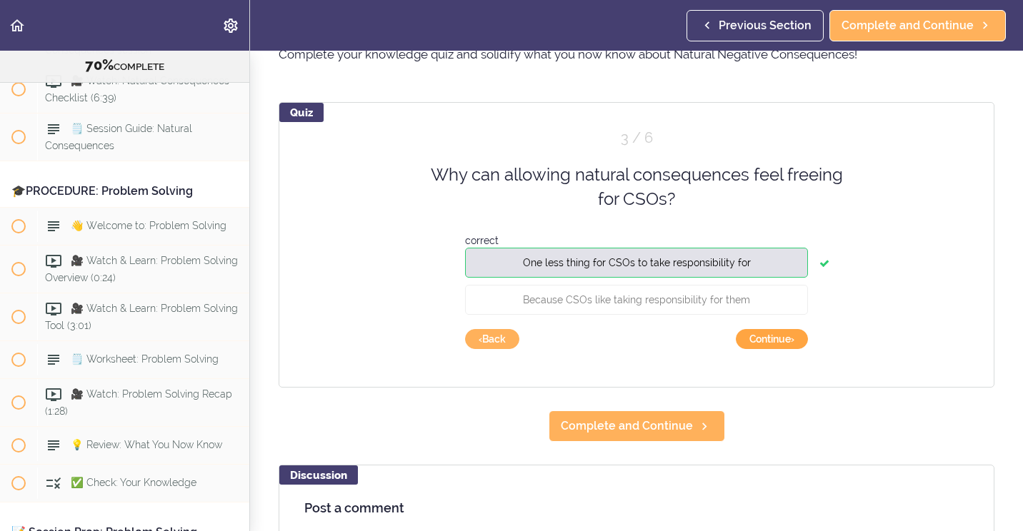
click at [736, 341] on button "Continue ›" at bounding box center [772, 339] width 72 height 20
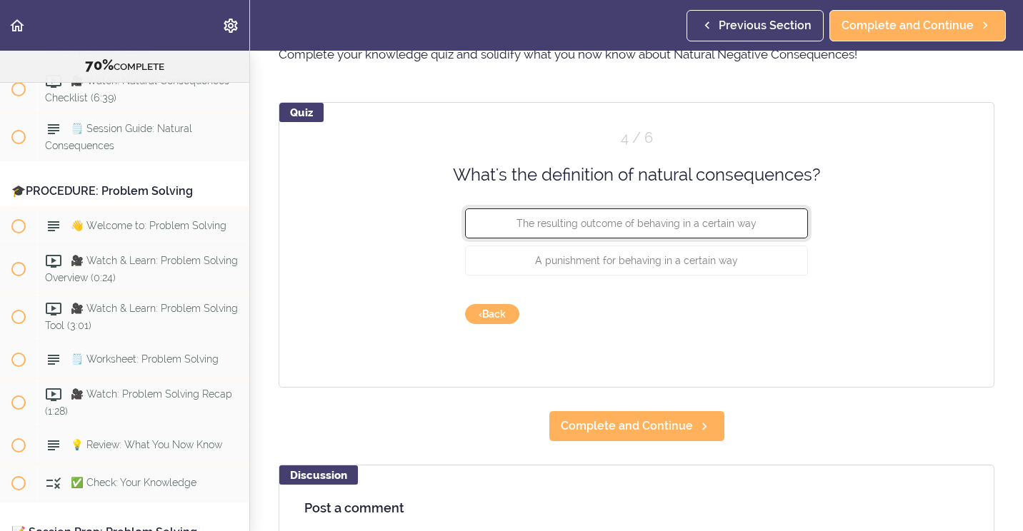
click at [613, 228] on span "The resulting outcome of behaving in a certain way" at bounding box center [636, 223] width 240 height 11
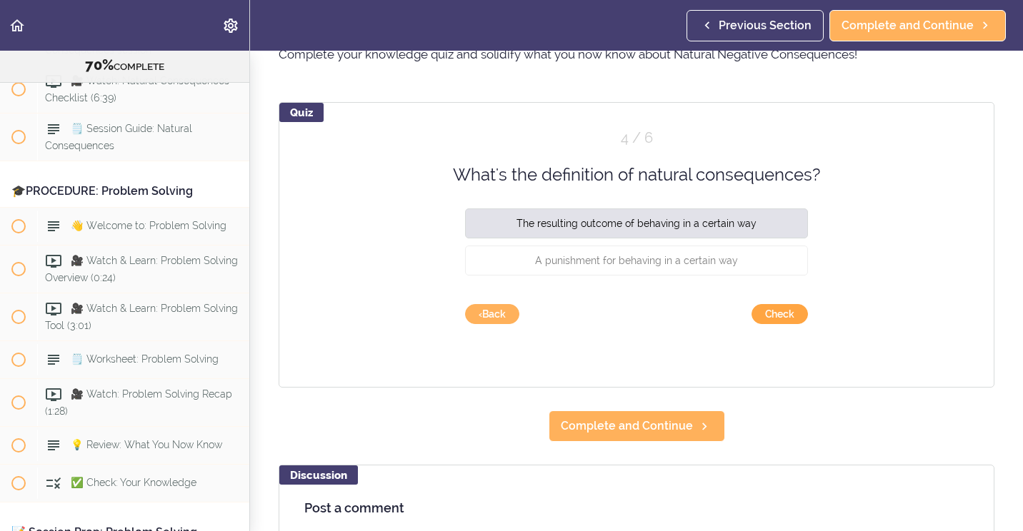
click at [783, 315] on button "Check" at bounding box center [779, 314] width 56 height 20
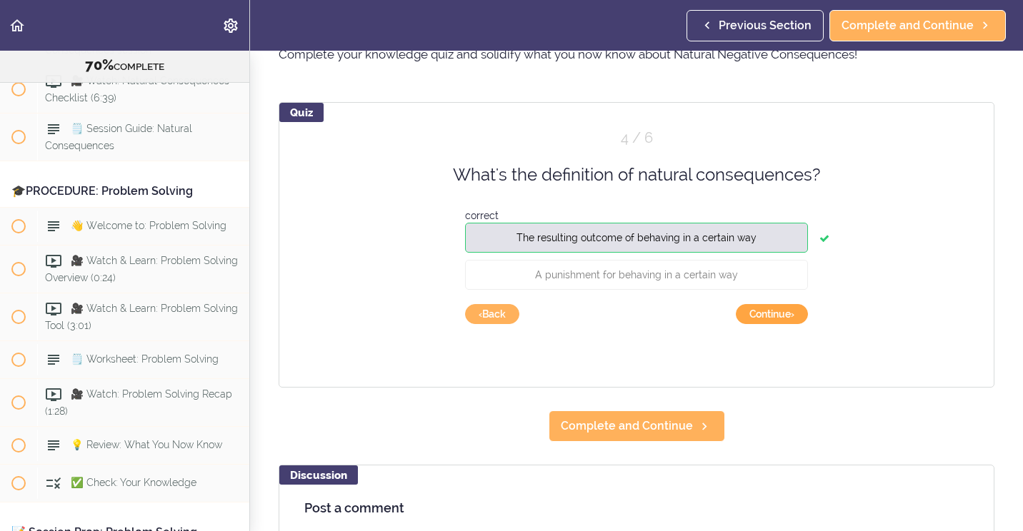
click at [770, 320] on button "Continue ›" at bounding box center [772, 314] width 72 height 20
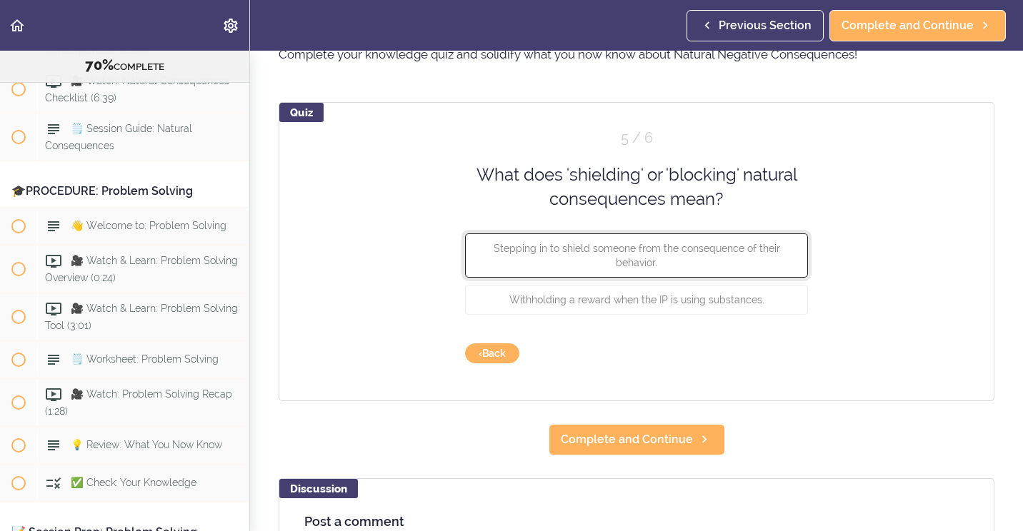
click at [625, 266] on span "Stepping in to shield someone from the consequence of their behavior." at bounding box center [637, 255] width 286 height 26
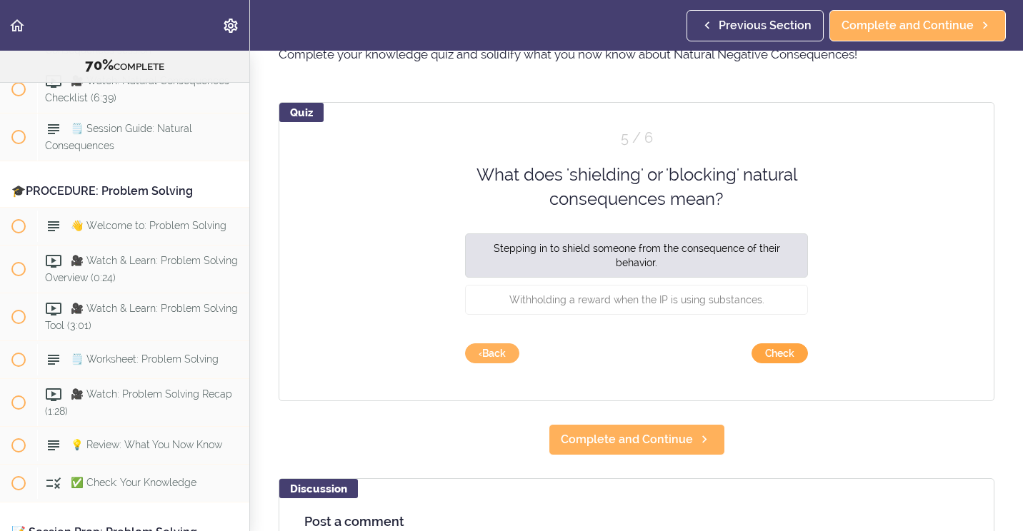
click at [779, 353] on button "Check" at bounding box center [779, 354] width 56 height 20
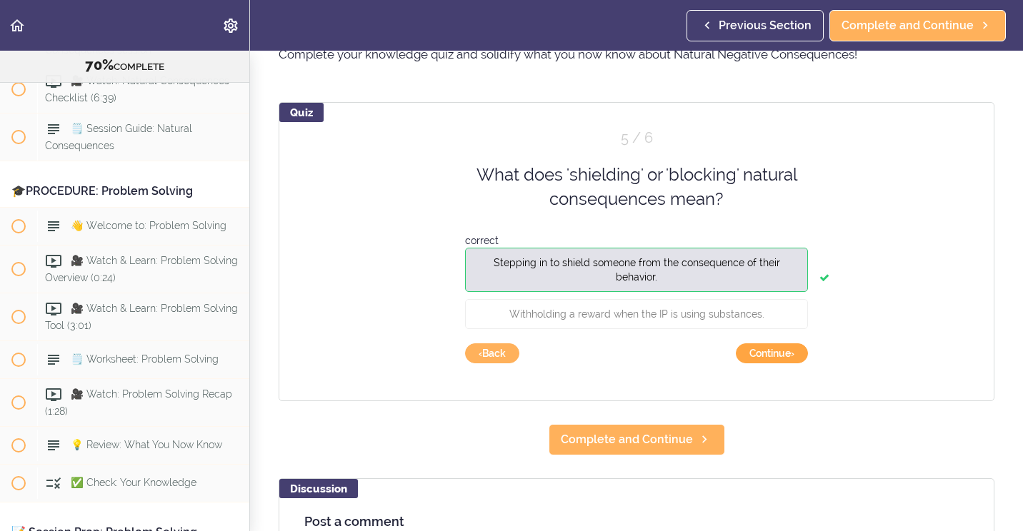
click at [781, 359] on button "Continue ›" at bounding box center [772, 354] width 72 height 20
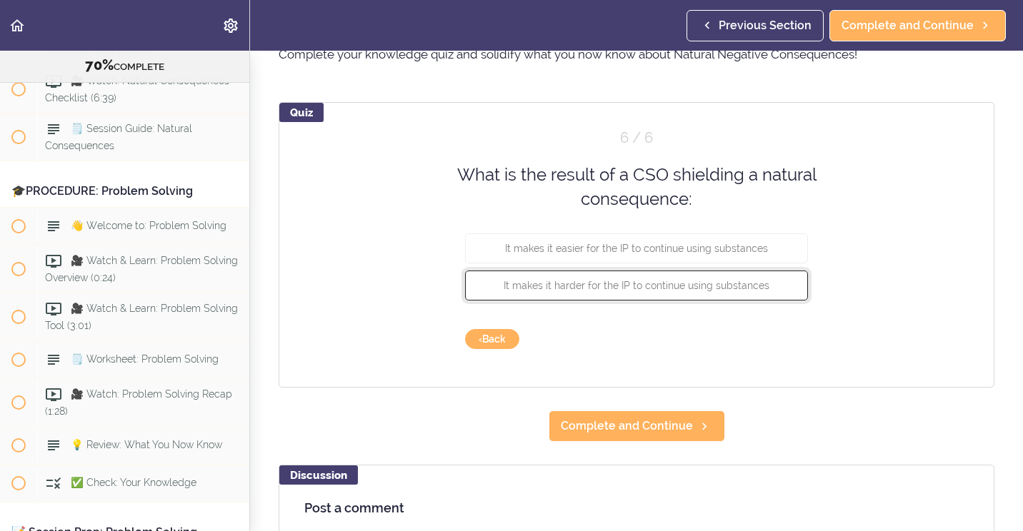
click at [691, 286] on span "It makes it harder for the IP to continue using substances" at bounding box center [637, 284] width 266 height 11
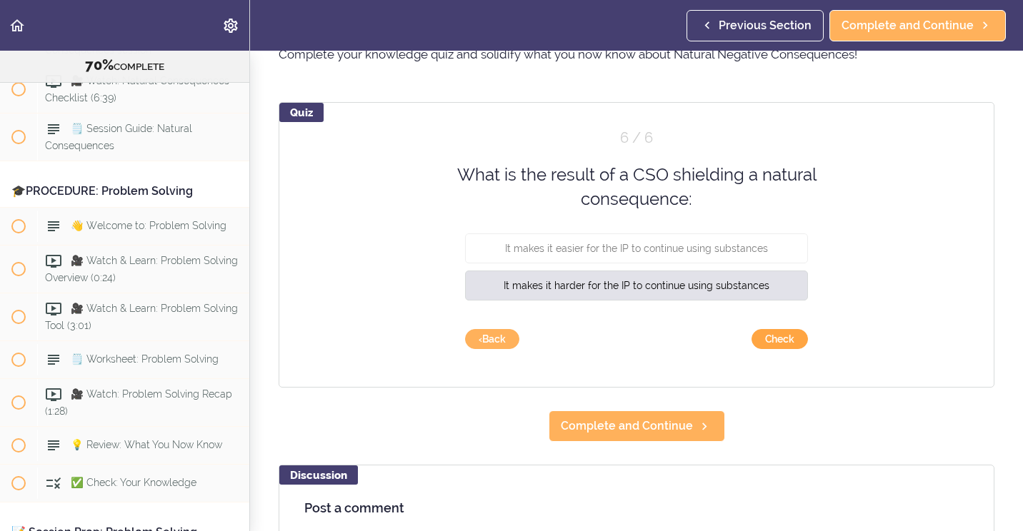
click at [766, 341] on button "Check" at bounding box center [779, 339] width 56 height 20
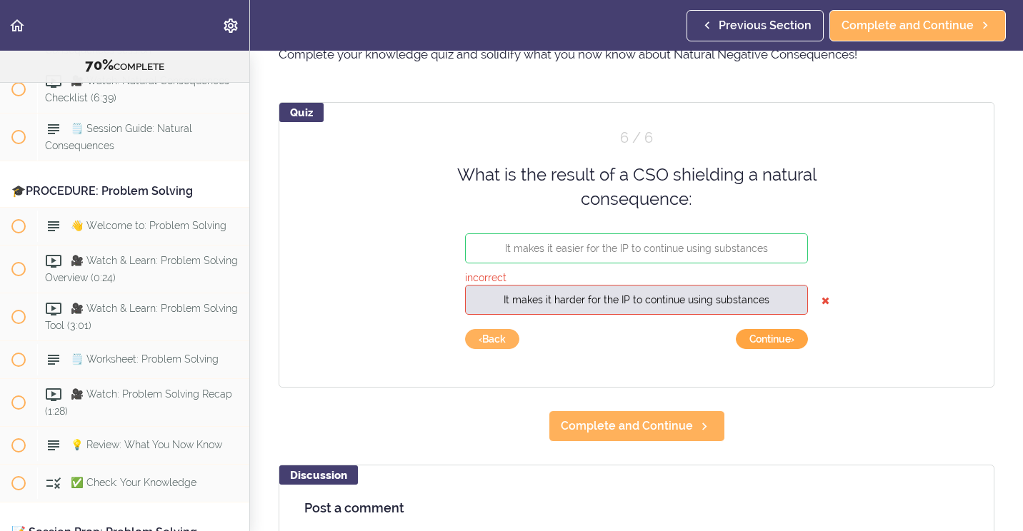
click at [756, 335] on button "Continue ›" at bounding box center [772, 339] width 72 height 20
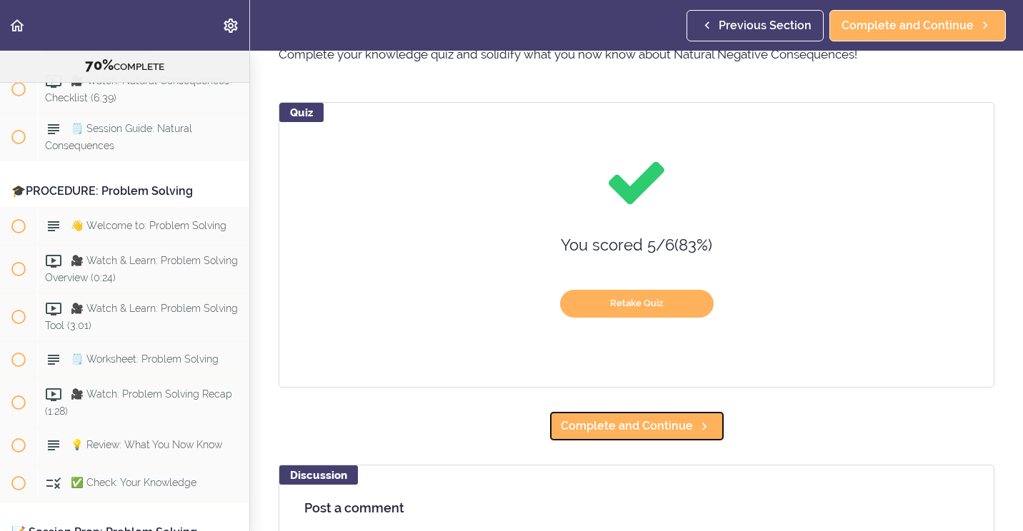
click at [656, 416] on link "Complete and Continue" at bounding box center [636, 426] width 176 height 31
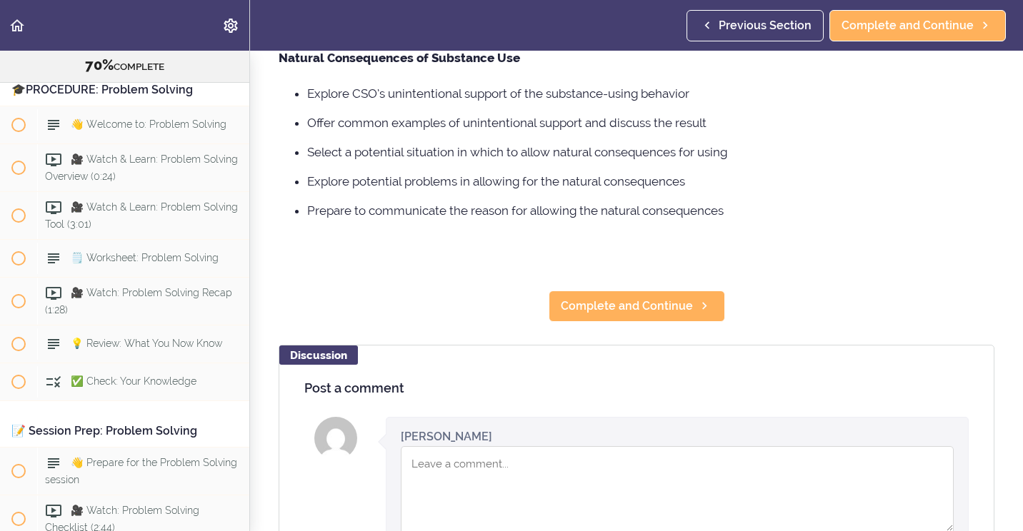
scroll to position [214, 0]
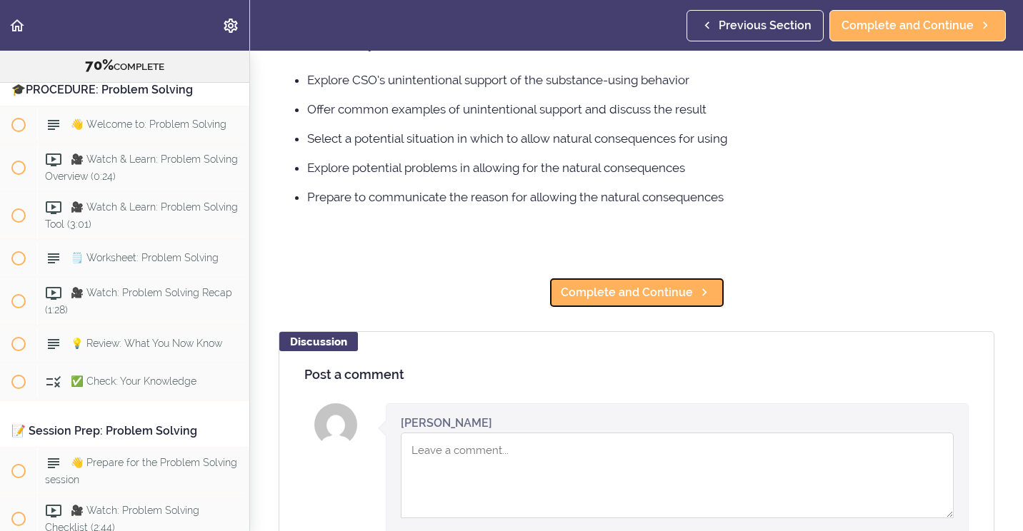
click at [615, 303] on link "Complete and Continue" at bounding box center [636, 292] width 176 height 31
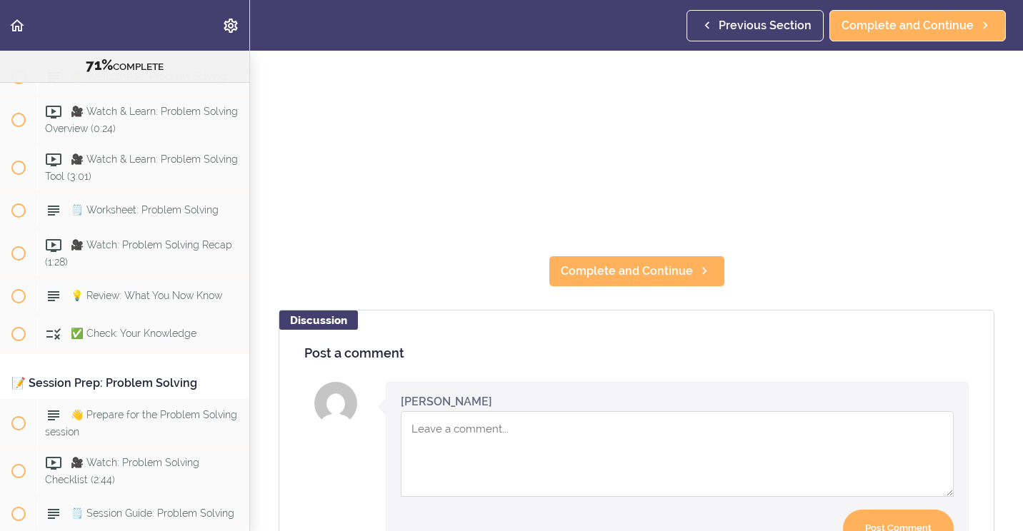
scroll to position [286, 0]
click at [635, 269] on span "Complete and Continue" at bounding box center [627, 270] width 132 height 17
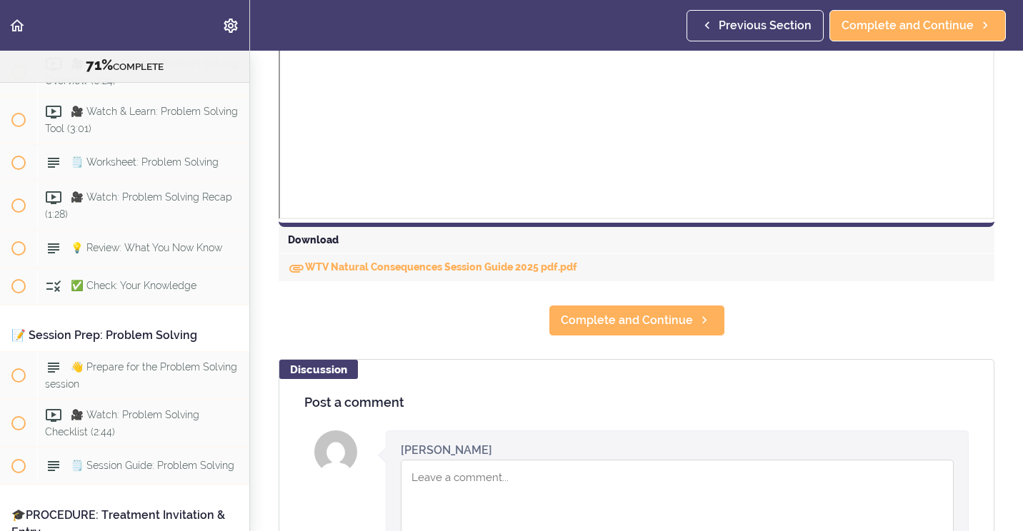
scroll to position [571, 0]
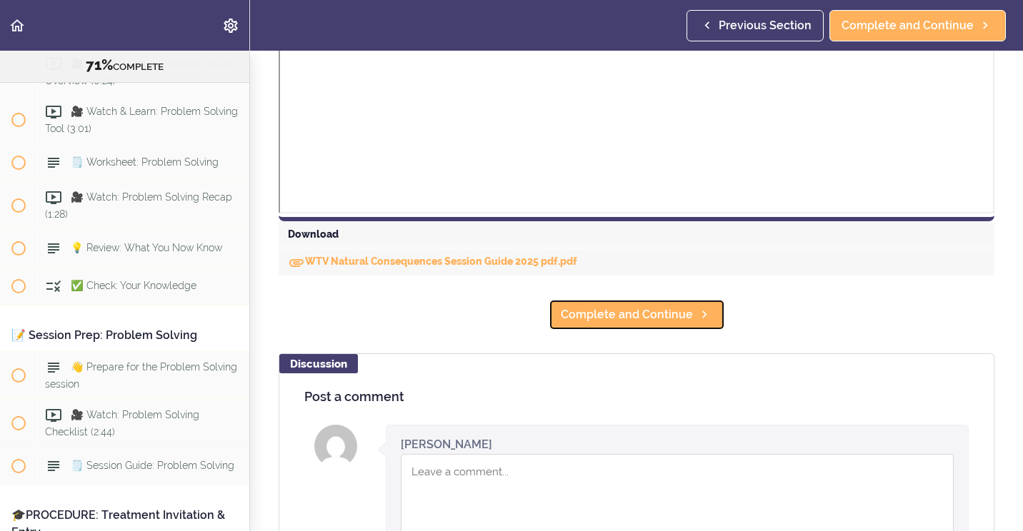
click at [621, 309] on span "Complete and Continue" at bounding box center [627, 314] width 132 height 17
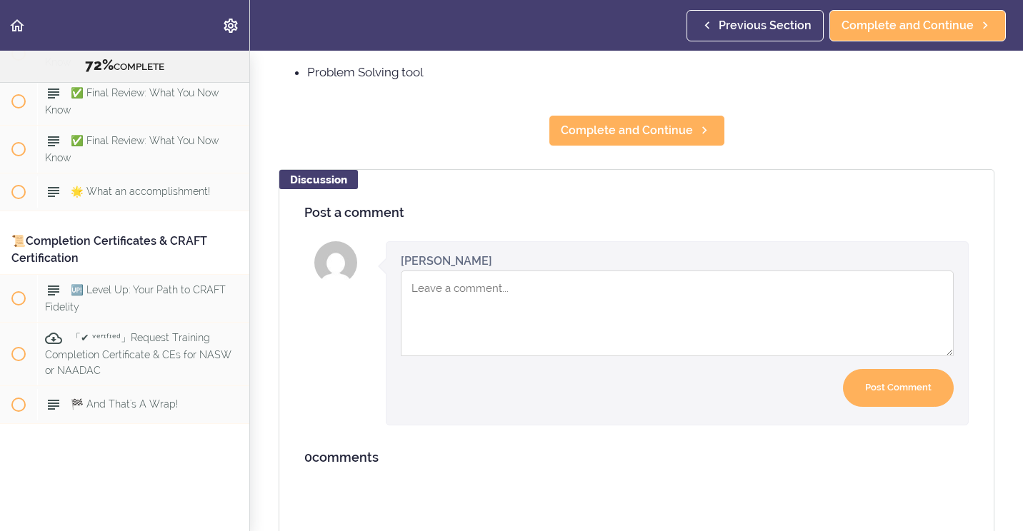
scroll to position [9651, 0]
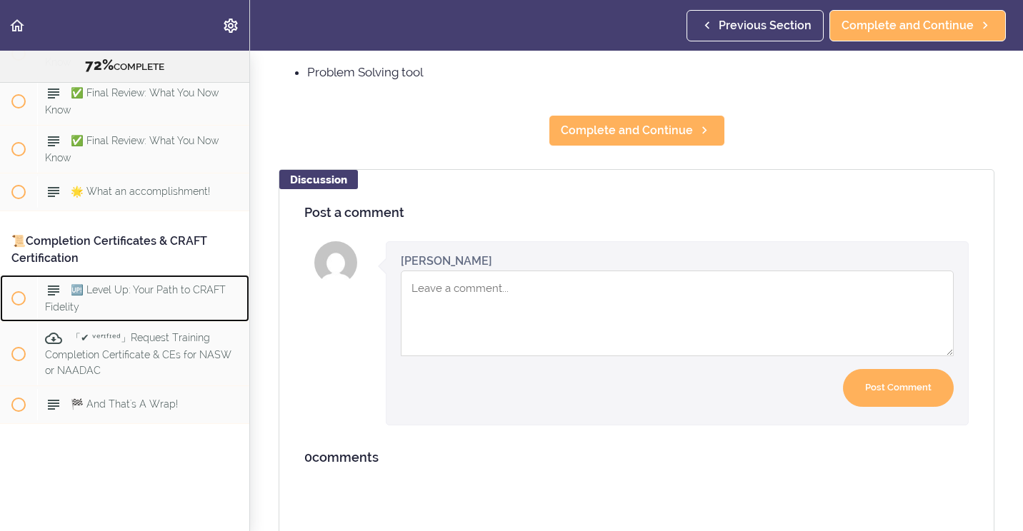
click at [100, 288] on div "🆙 Level Up: Your Path to CRAFT Fidelity" at bounding box center [143, 298] width 212 height 47
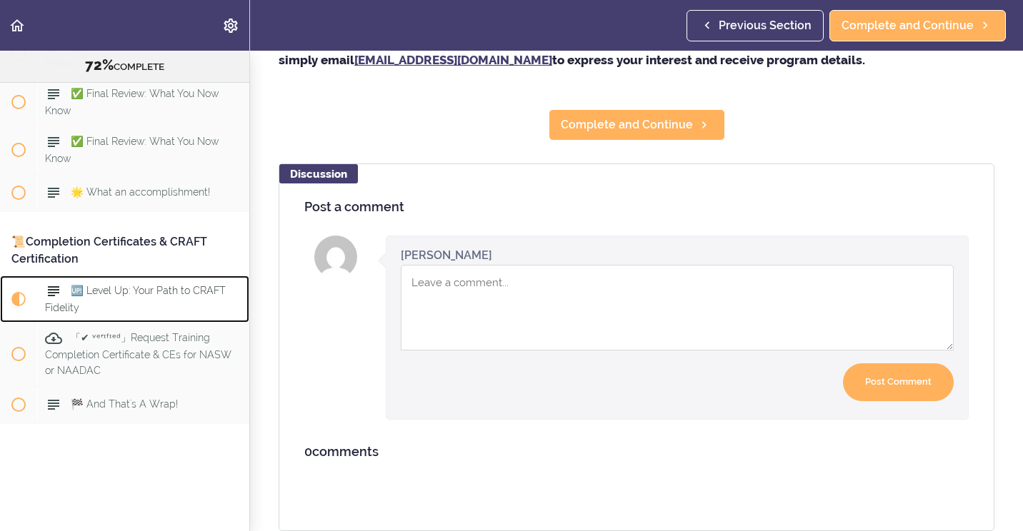
scroll to position [308, 0]
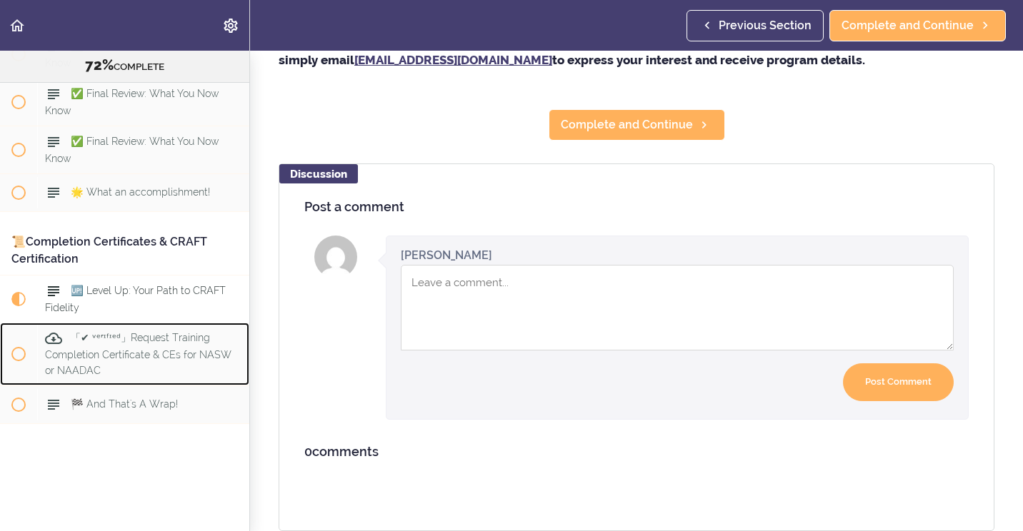
click at [114, 341] on span "「✔ ᵛᵉʳᶦᶠᶦᵉᵈ」Request Training Completion Certificate & CEs for NASW or NAADAC" at bounding box center [138, 354] width 186 height 44
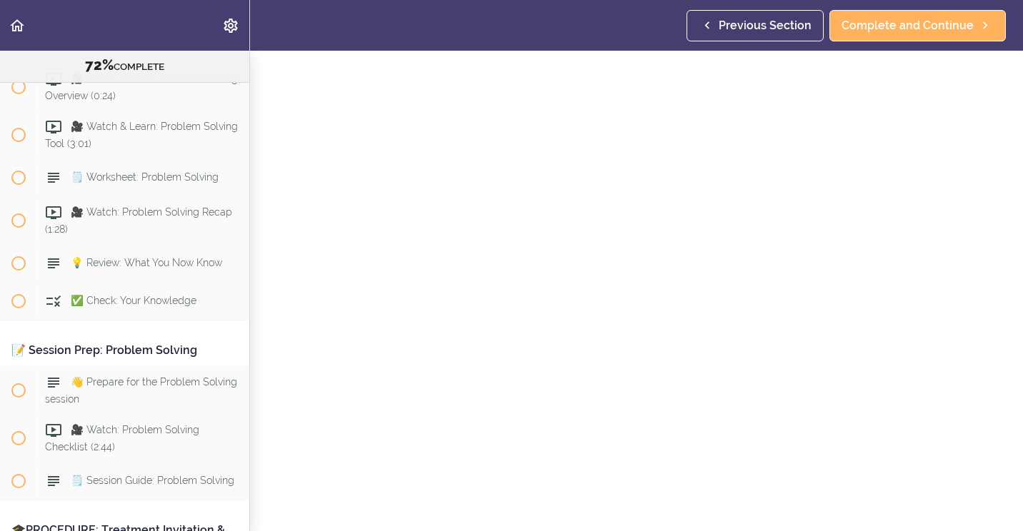
scroll to position [7080, 0]
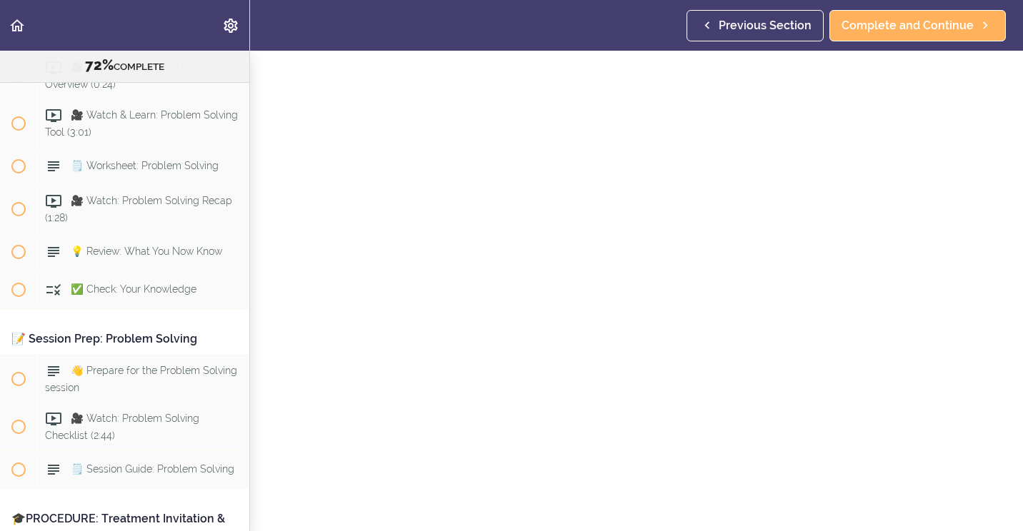
click at [109, 38] on span "👋 Welcome to: Problem Solving" at bounding box center [149, 31] width 156 height 11
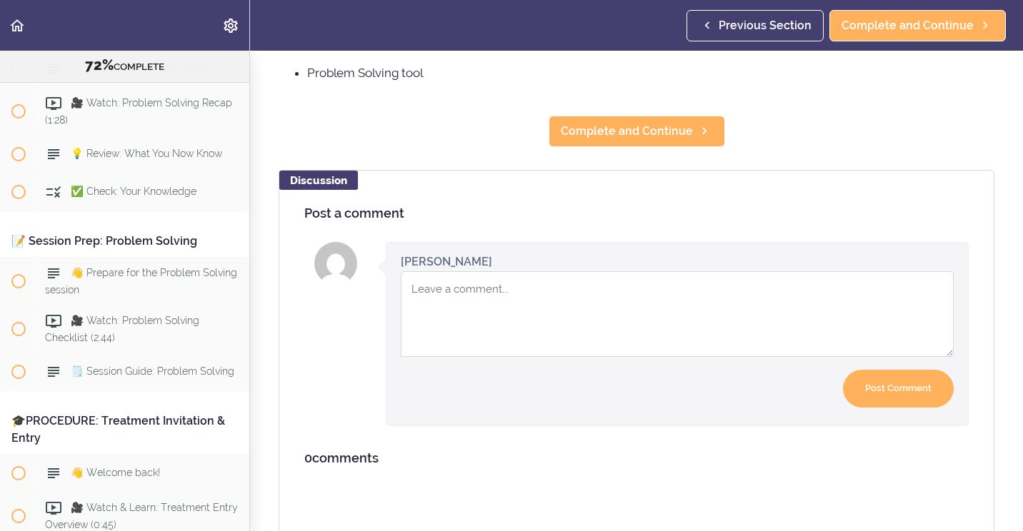
scroll to position [230, 0]
